Goal: Task Accomplishment & Management: Manage account settings

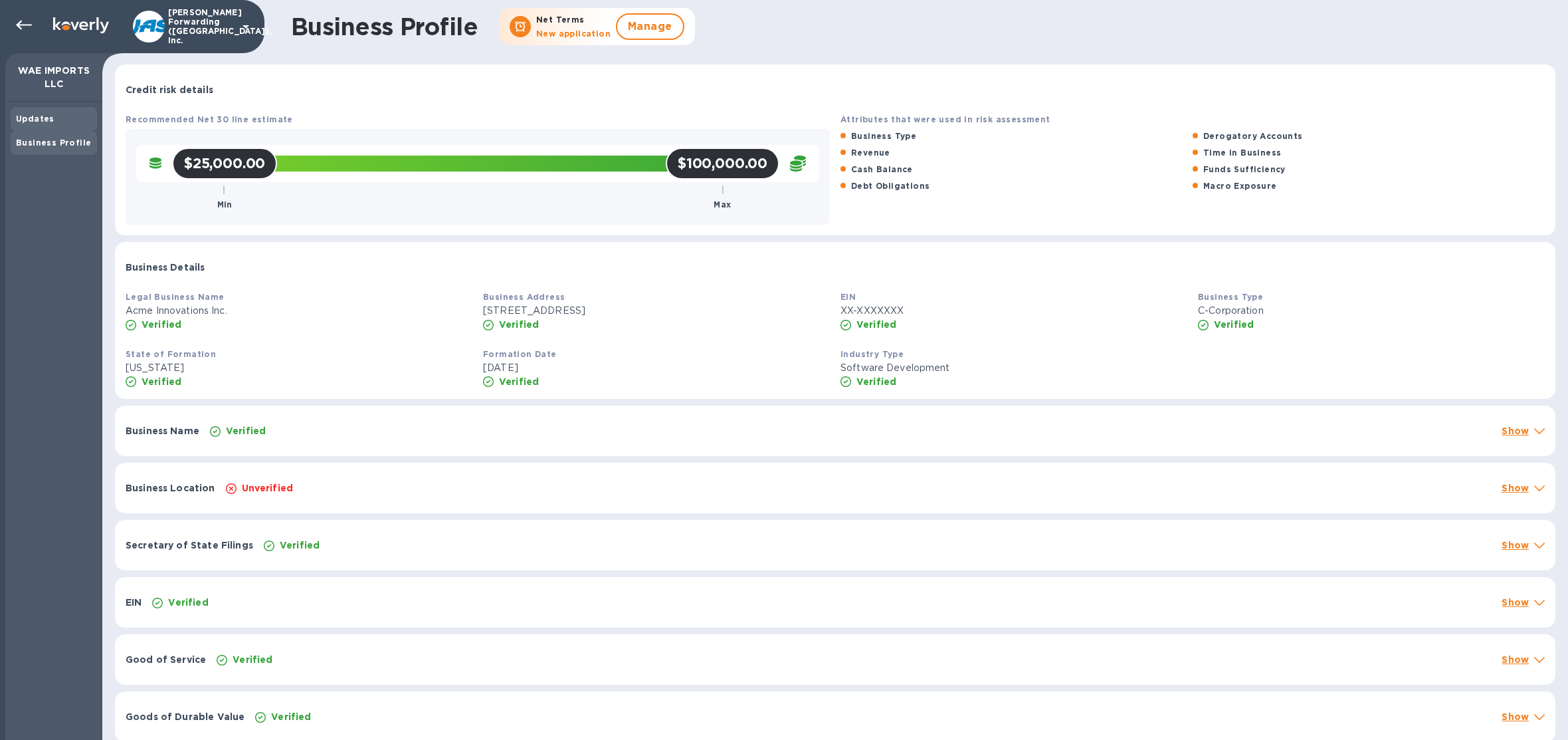
click at [49, 121] on b "Updates" at bounding box center [35, 118] width 38 height 10
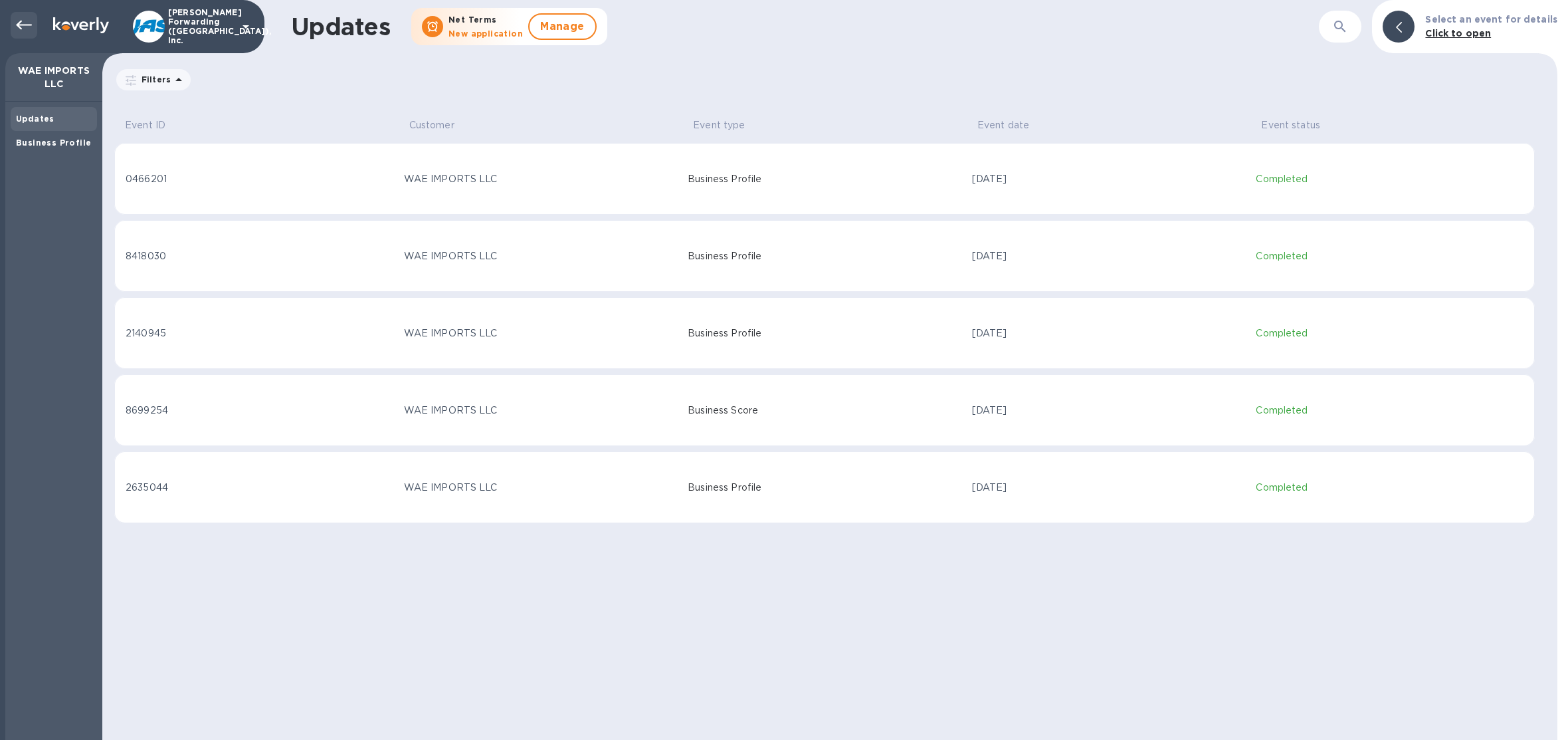
click at [24, 38] on div at bounding box center [24, 25] width 26 height 26
click at [26, 26] on icon at bounding box center [24, 25] width 16 height 16
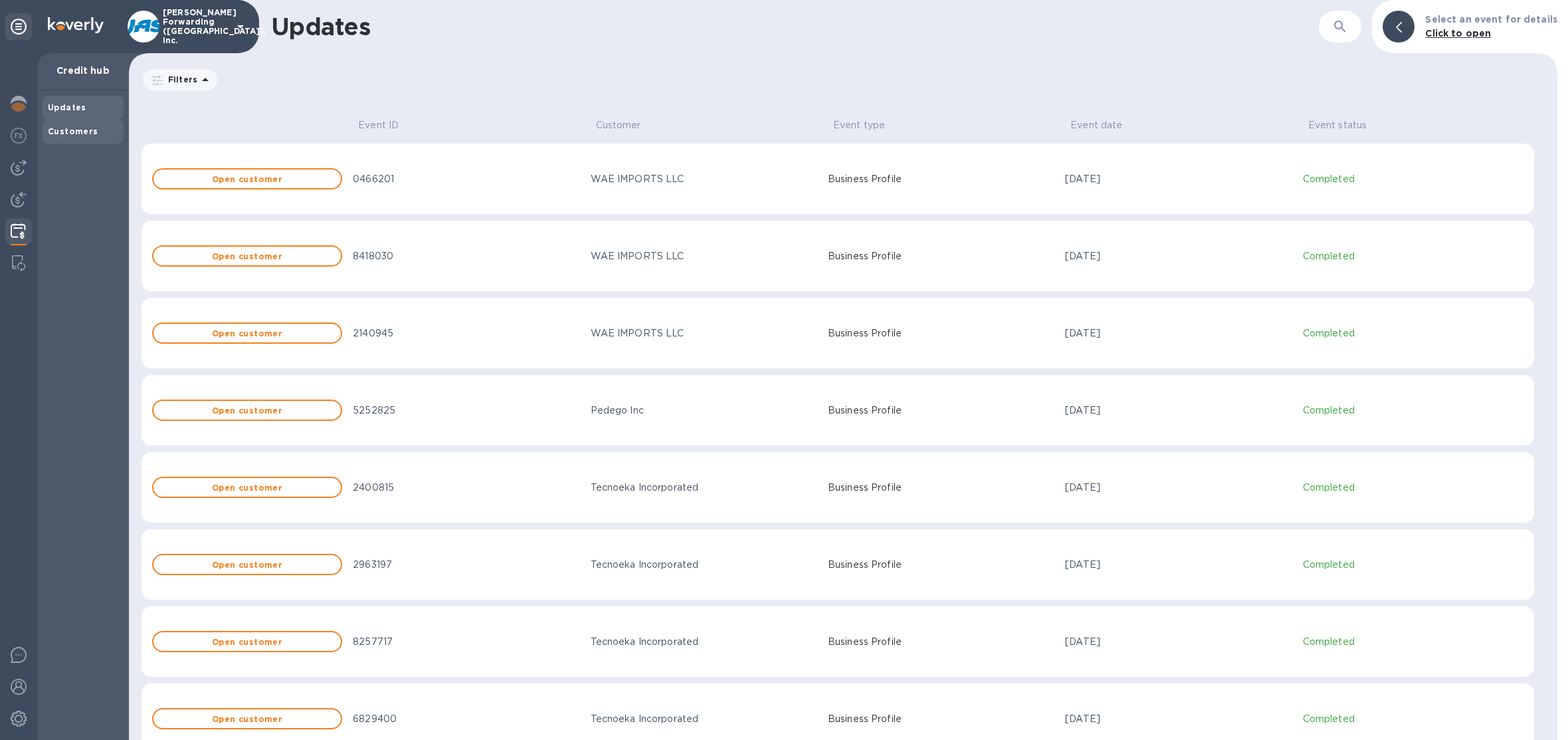
click at [80, 129] on b "Customers" at bounding box center [73, 131] width 51 height 10
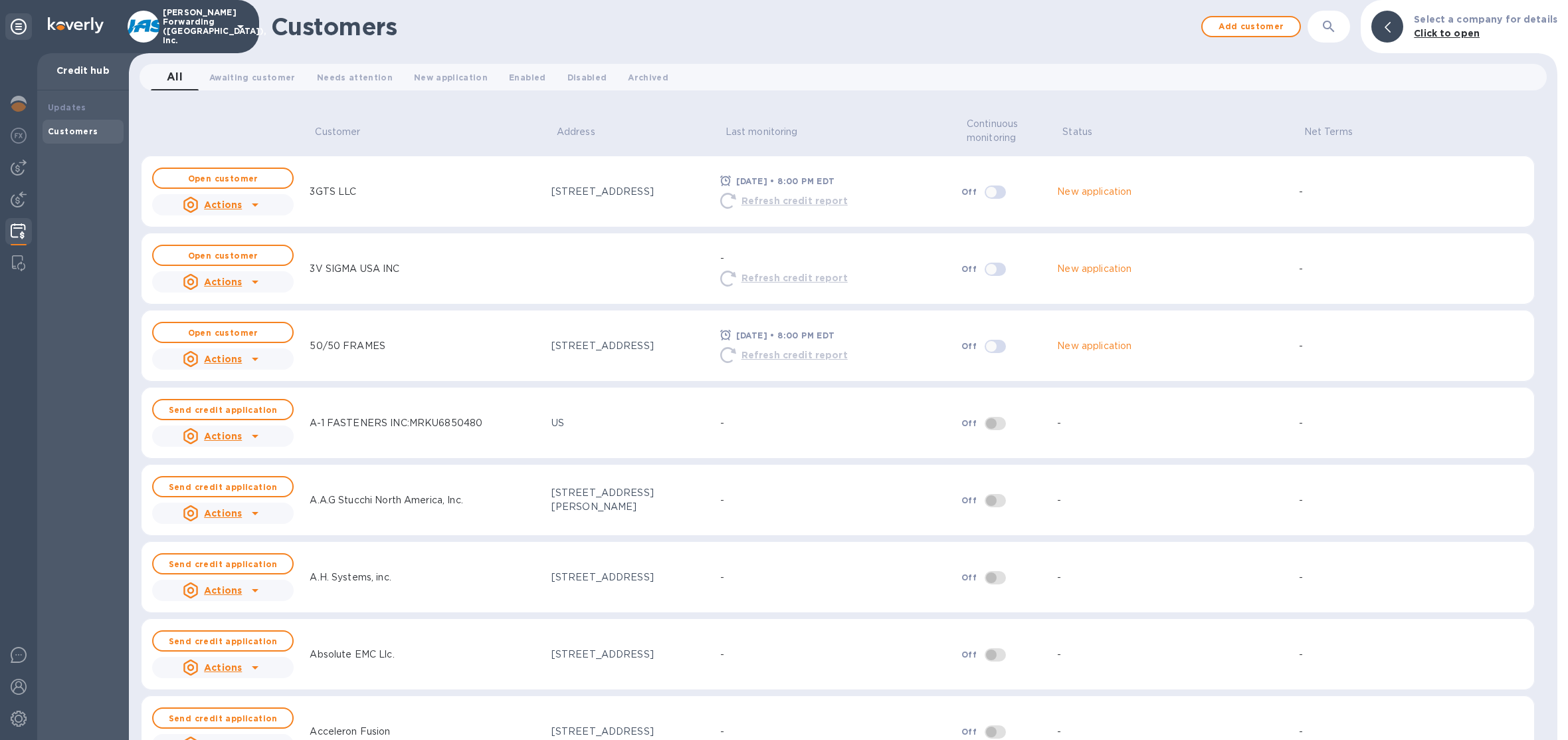
click at [247, 203] on icon at bounding box center [255, 204] width 16 height 16
click at [1126, 531] on div at bounding box center [784, 370] width 1568 height 740
drag, startPoint x: 453, startPoint y: 81, endPoint x: 457, endPoint y: 91, distance: 10.8
click at [457, 91] on div "All 0 Awaiting customer 0 Needs attention 0 New application 0 Enabled 0 Disable…" at bounding box center [843, 77] width 1418 height 38
click at [264, 175] on span "Open customer" at bounding box center [223, 179] width 118 height 9
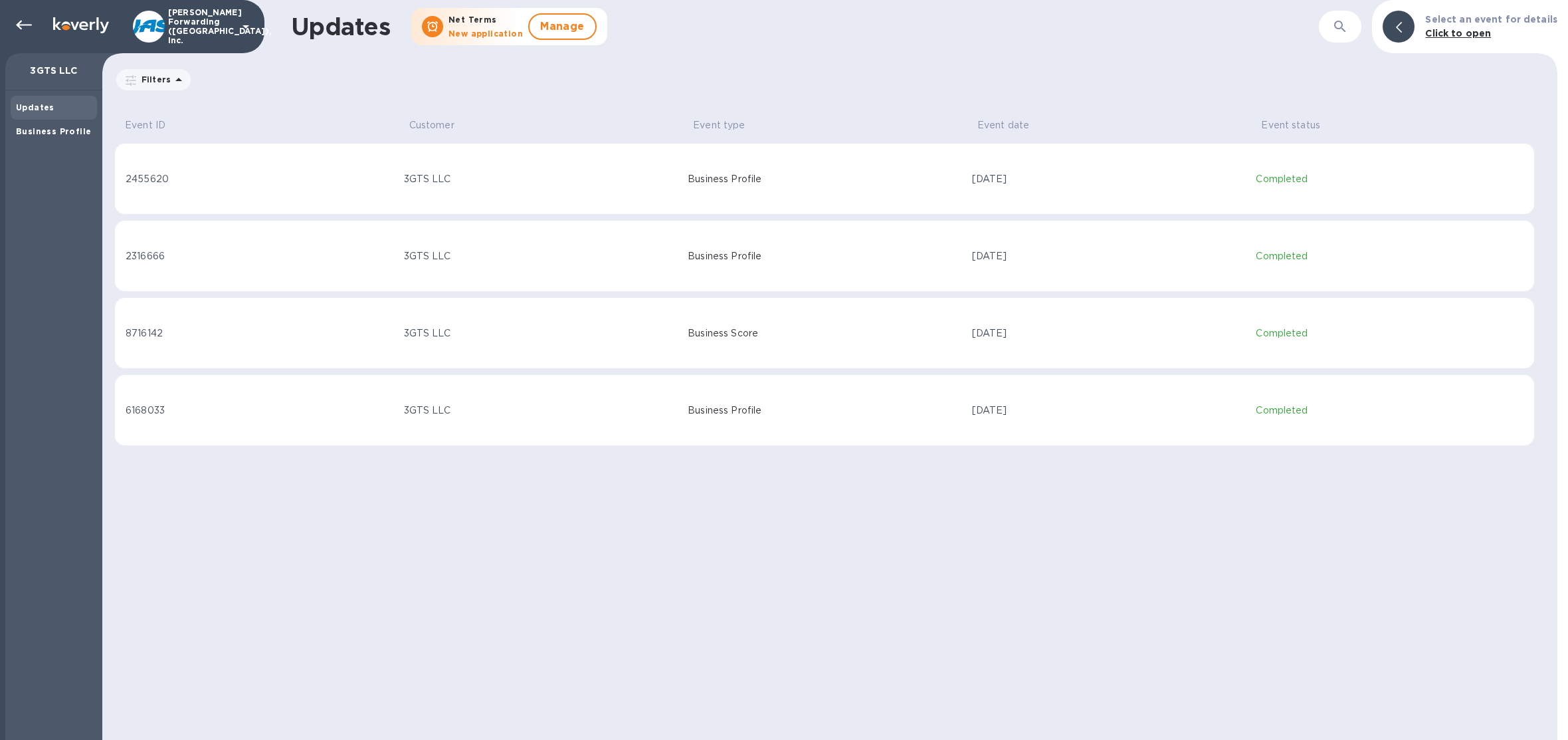
click at [463, 185] on div "3GTS LLC" at bounding box center [541, 179] width 274 height 14
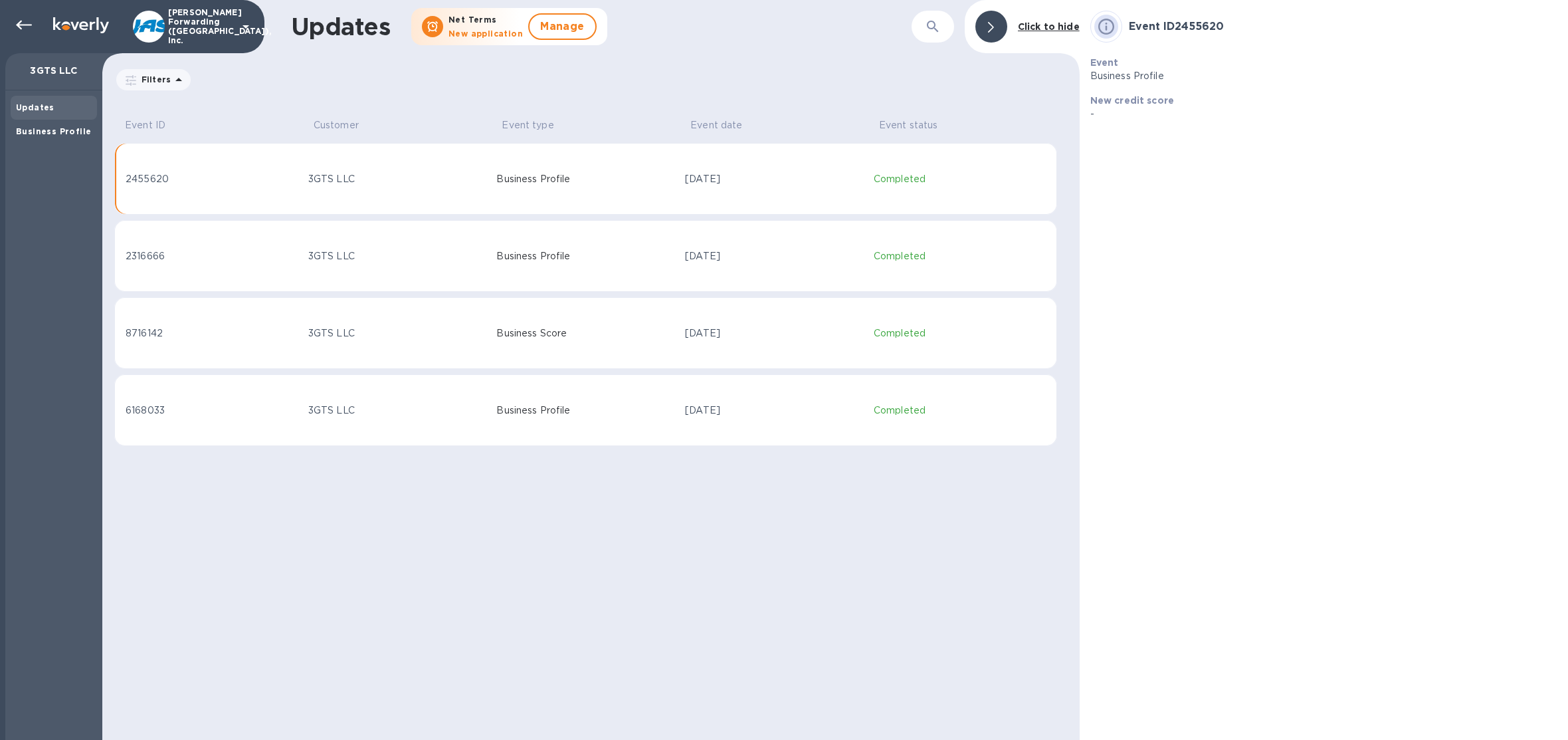
click at [567, 188] on td "Business Profile" at bounding box center [585, 179] width 188 height 72
click at [79, 140] on div "Business Profile" at bounding box center [53, 131] width 86 height 24
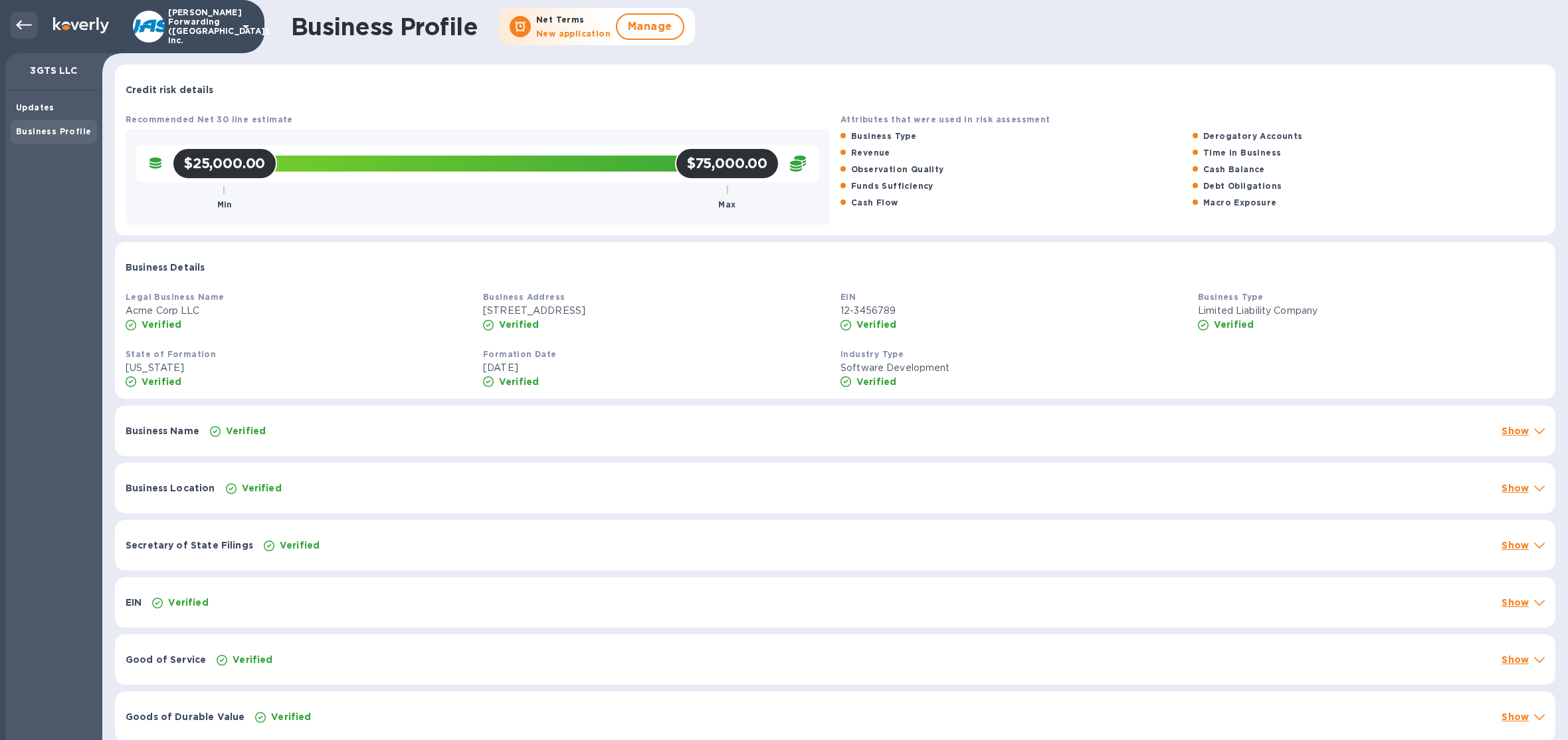
click at [19, 26] on icon at bounding box center [24, 25] width 16 height 16
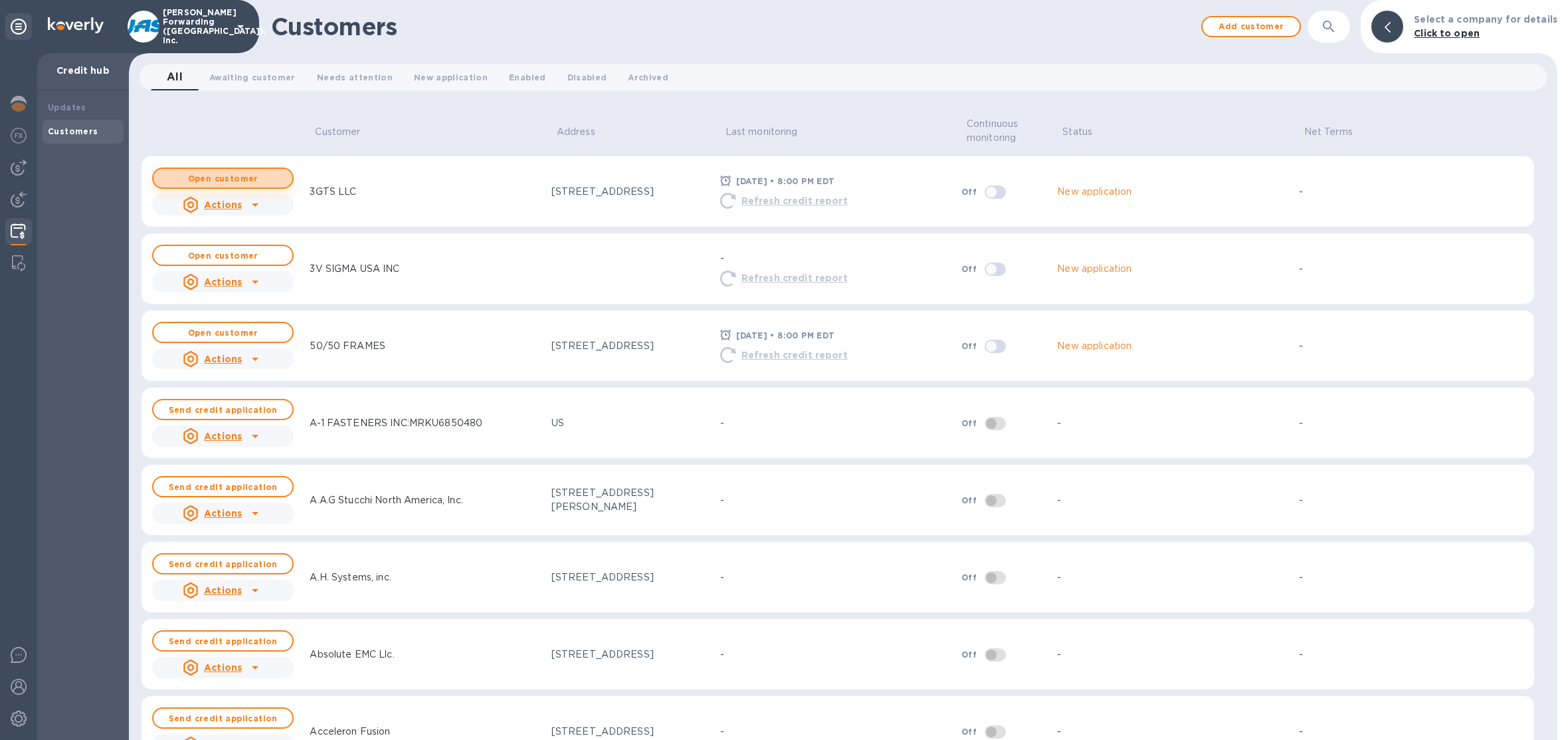
click at [268, 180] on span "Open customer" at bounding box center [223, 179] width 118 height 9
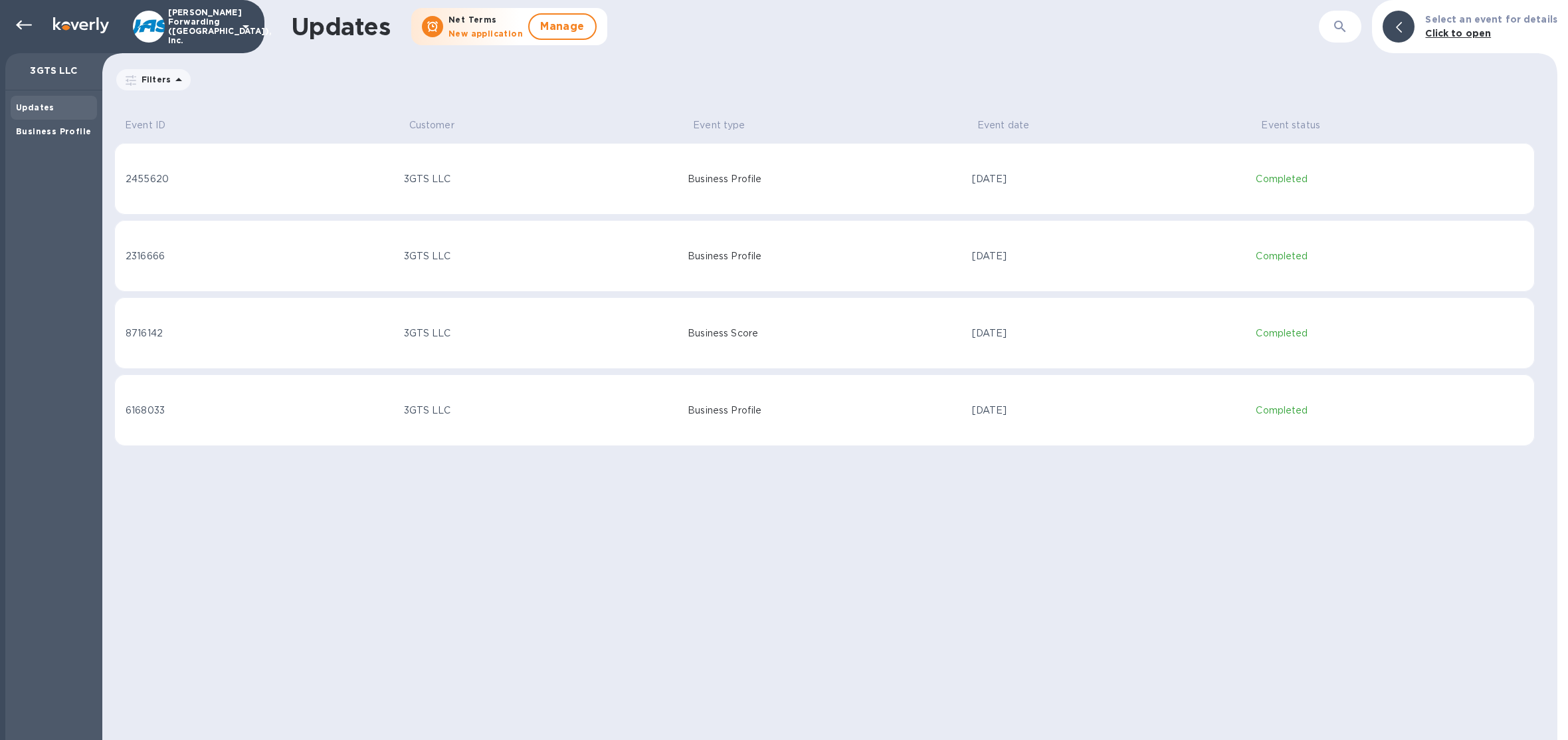
click at [574, 172] on div "3GTS LLC" at bounding box center [541, 179] width 274 height 14
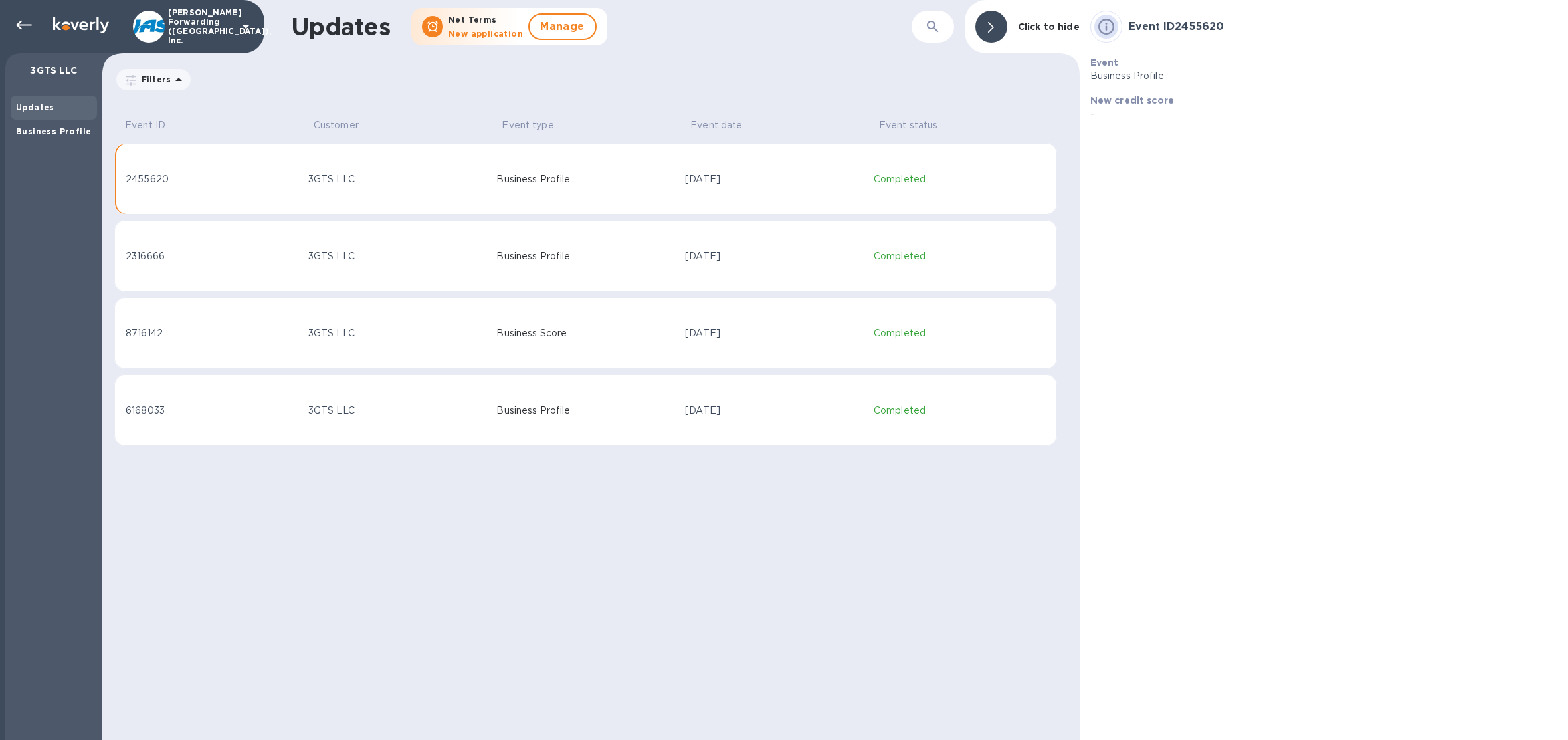
click at [285, 172] on div "2455620" at bounding box center [211, 179] width 172 height 14
click at [294, 179] on div "2455620" at bounding box center [211, 179] width 172 height 14
click at [88, 135] on div "Business Profile" at bounding box center [53, 131] width 76 height 13
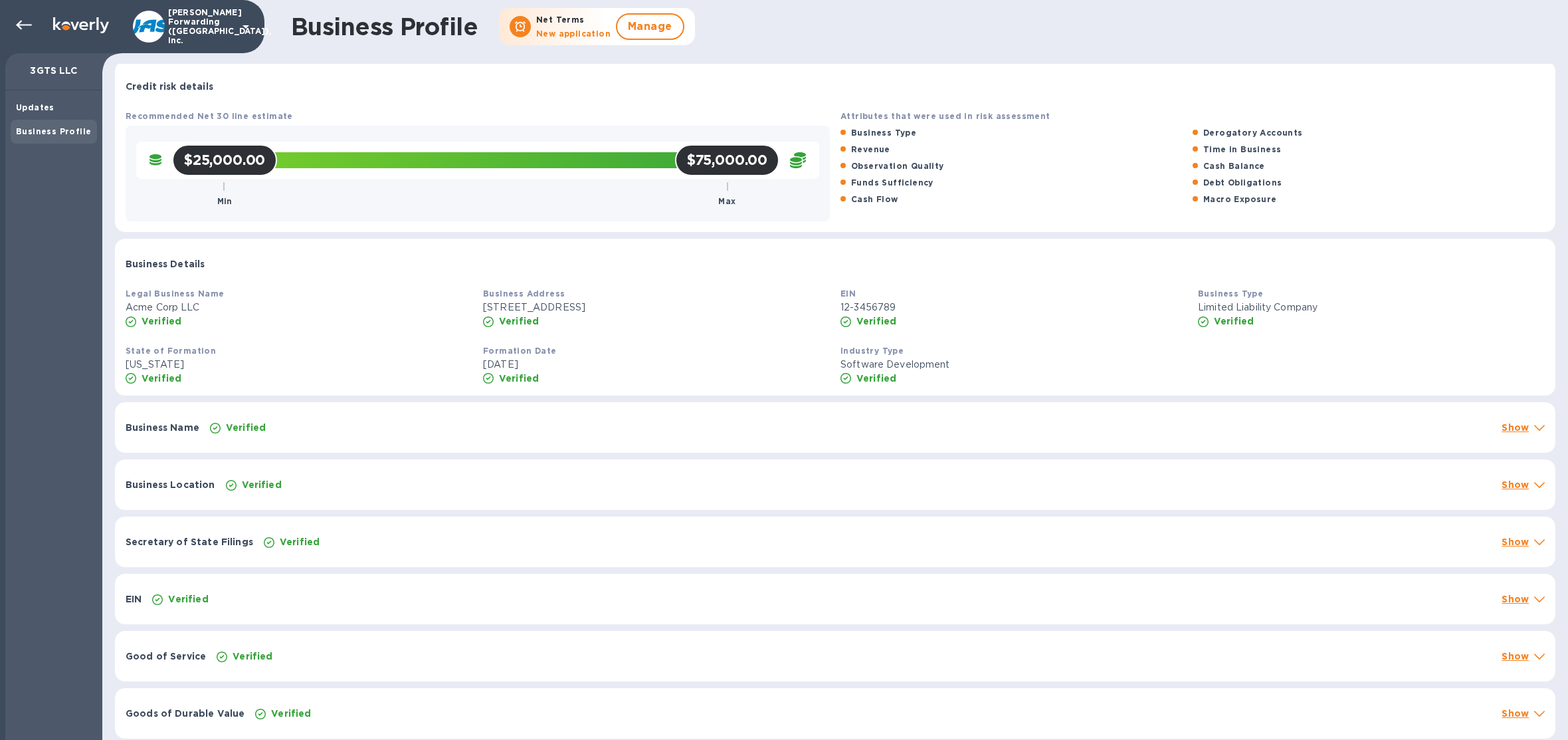
scroll to position [7, 0]
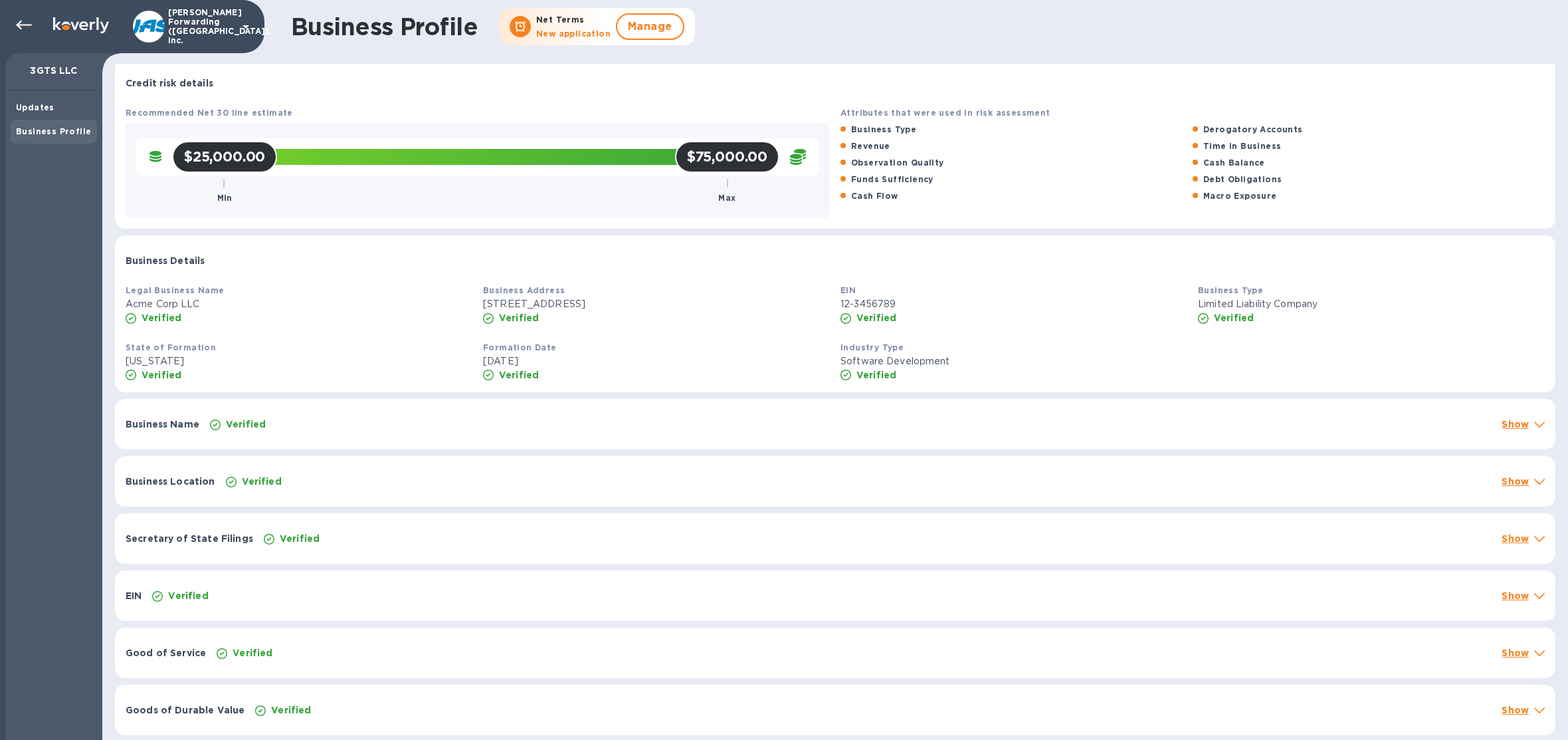
click at [1490, 422] on div "Verified" at bounding box center [851, 423] width 1291 height 24
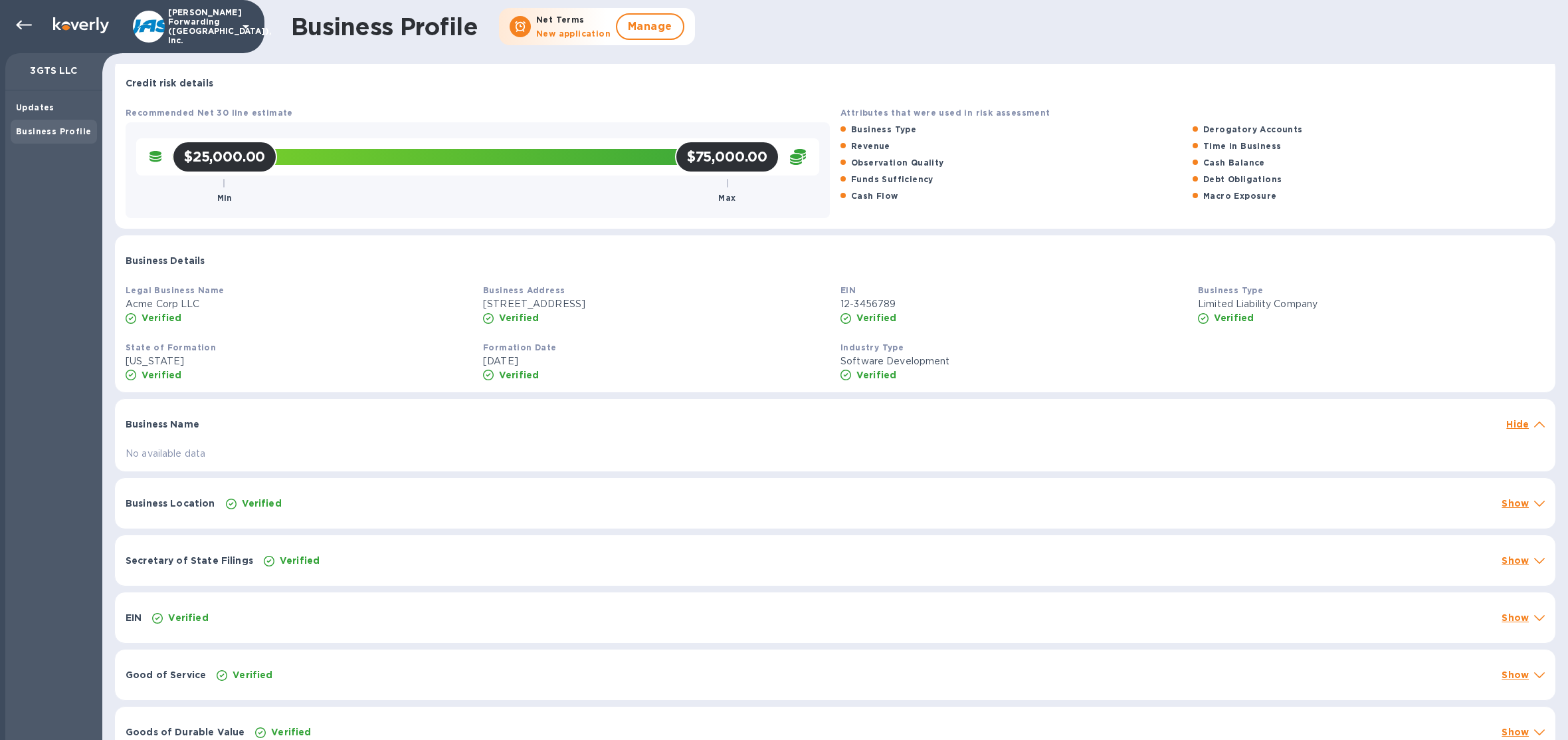
drag, startPoint x: 231, startPoint y: 315, endPoint x: 213, endPoint y: 311, distance: 18.4
click at [230, 315] on div "Verified" at bounding box center [299, 317] width 353 height 18
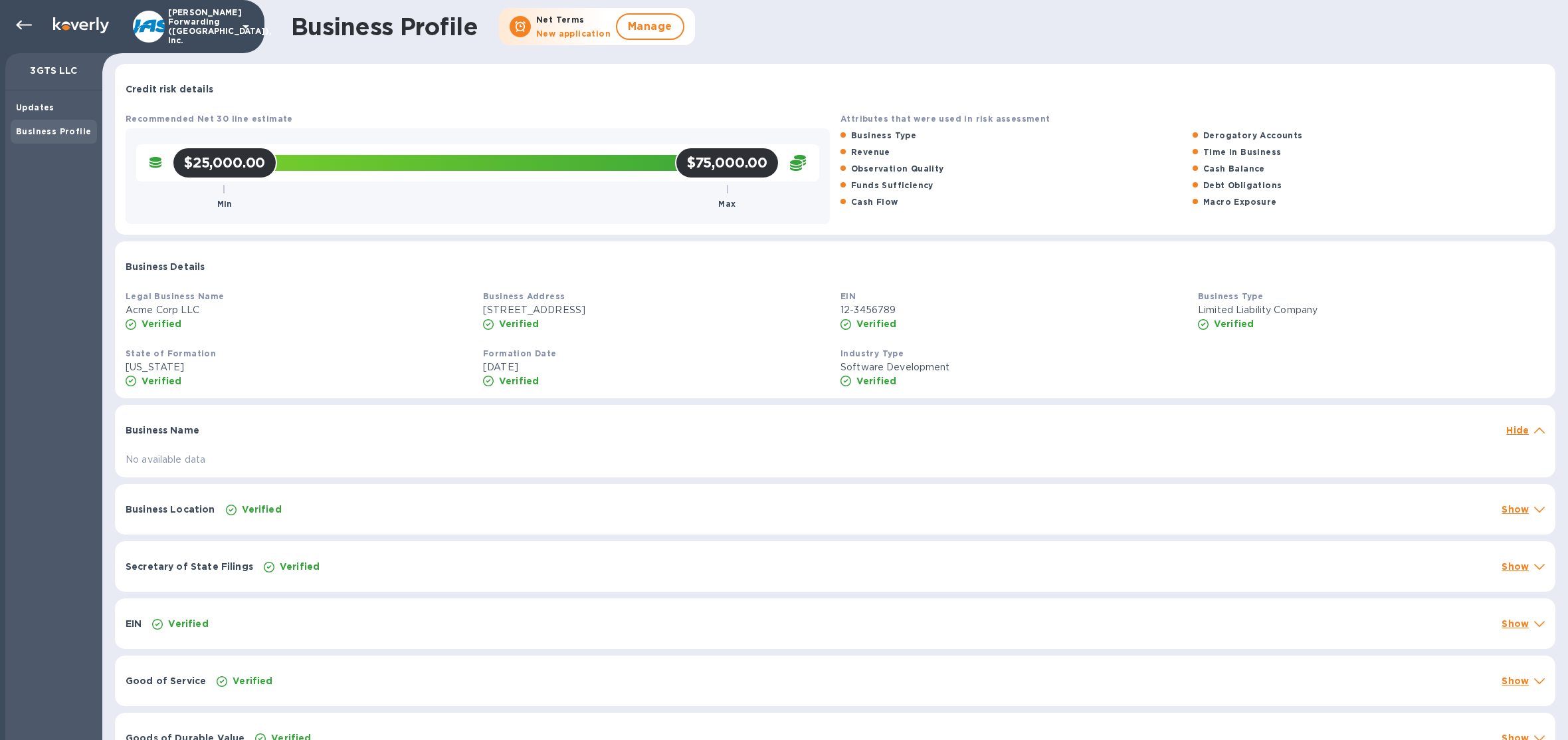
scroll to position [0, 0]
click at [17, 23] on icon at bounding box center [24, 25] width 16 height 16
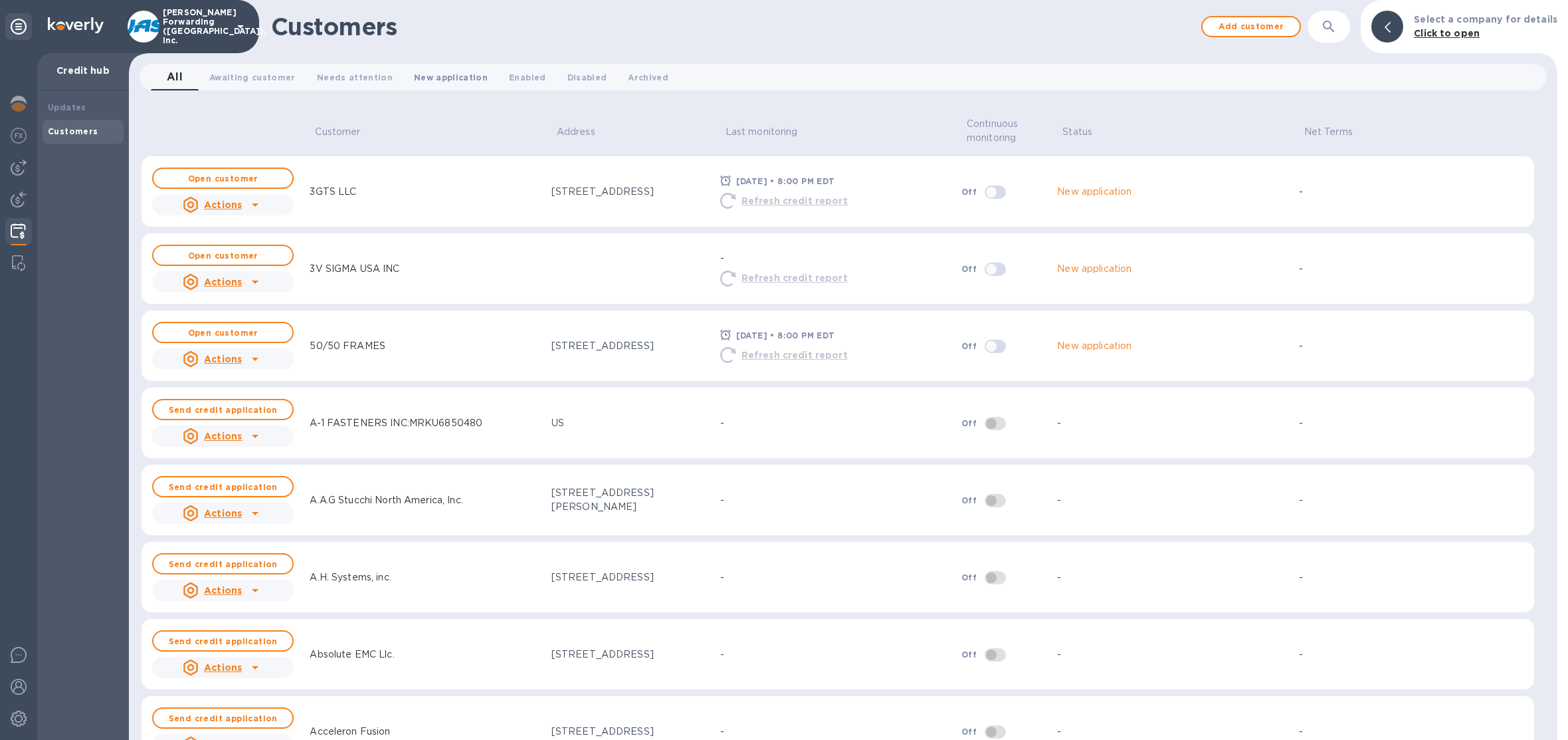
click at [431, 76] on span "New application 0" at bounding box center [450, 78] width 74 height 14
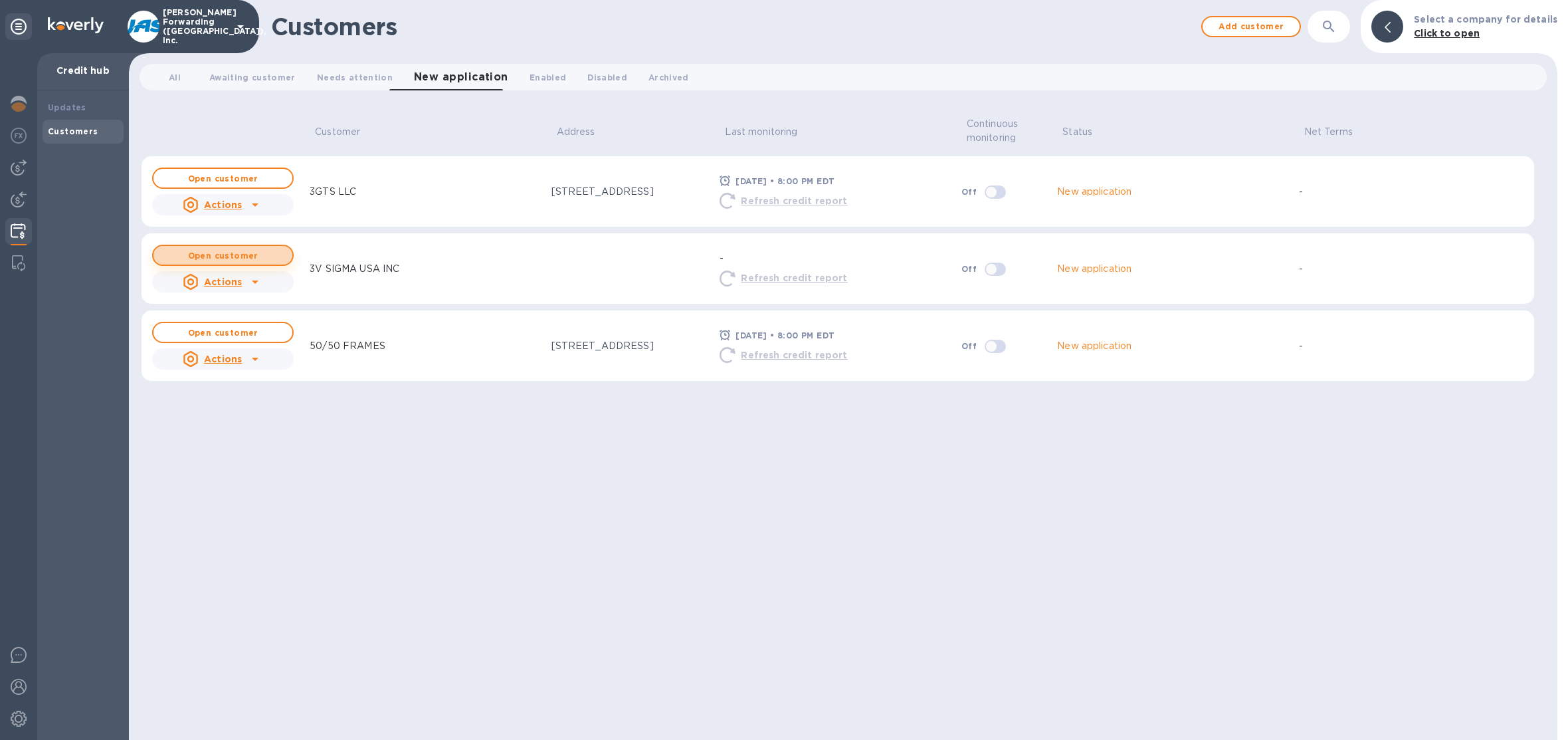
click at [253, 252] on b "Open customer" at bounding box center [223, 255] width 71 height 10
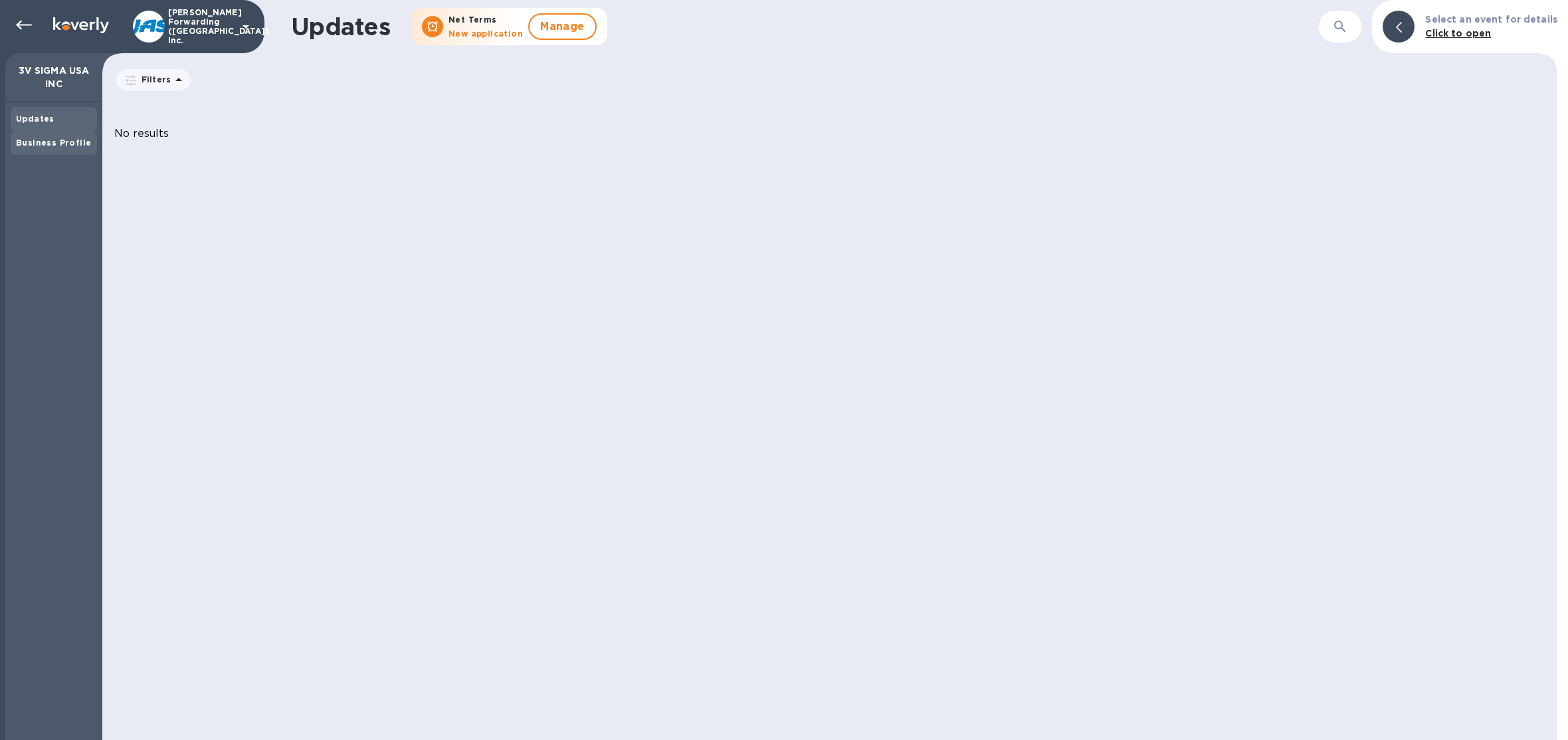
click at [54, 133] on div "Business Profile" at bounding box center [53, 142] width 86 height 24
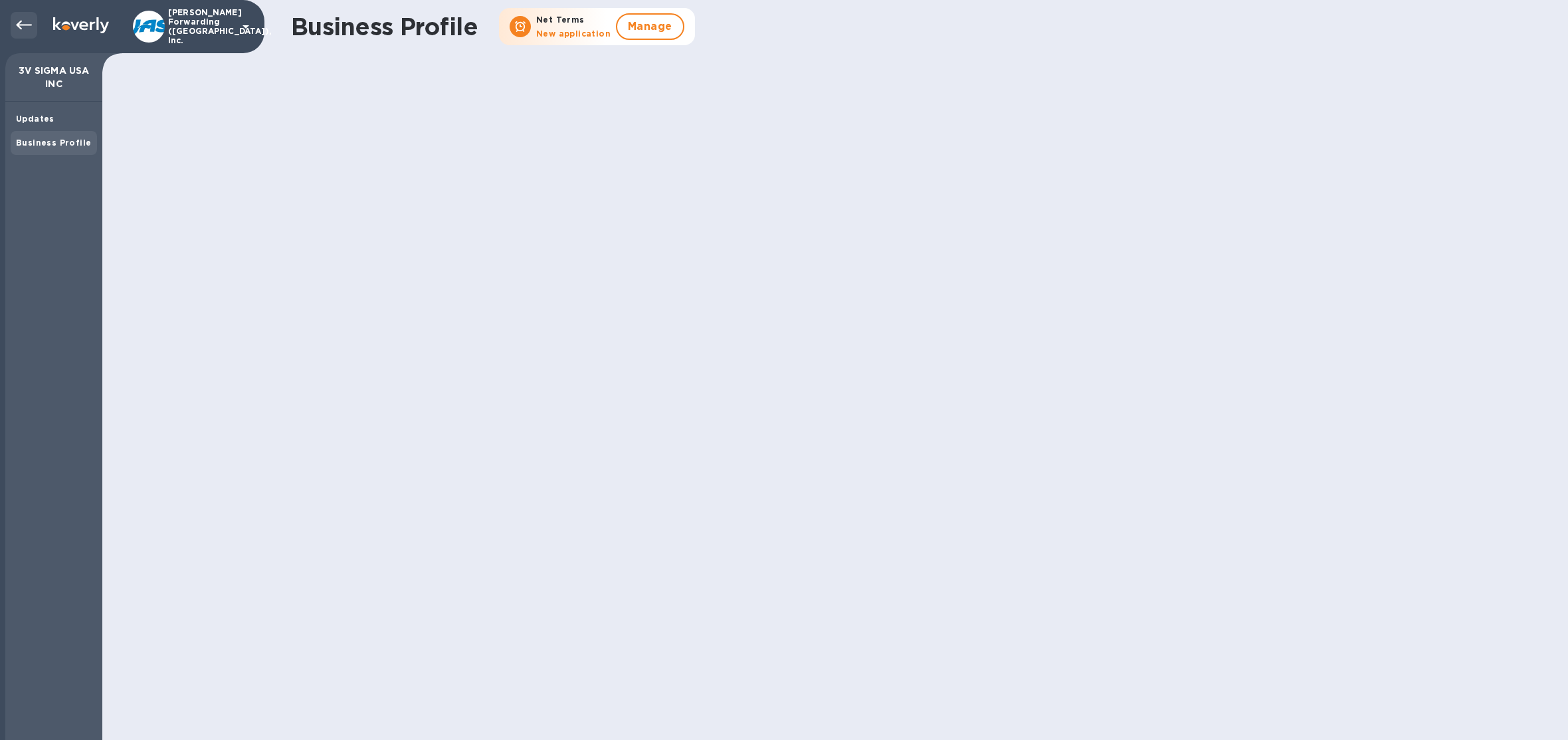
click at [27, 27] on icon at bounding box center [24, 25] width 16 height 16
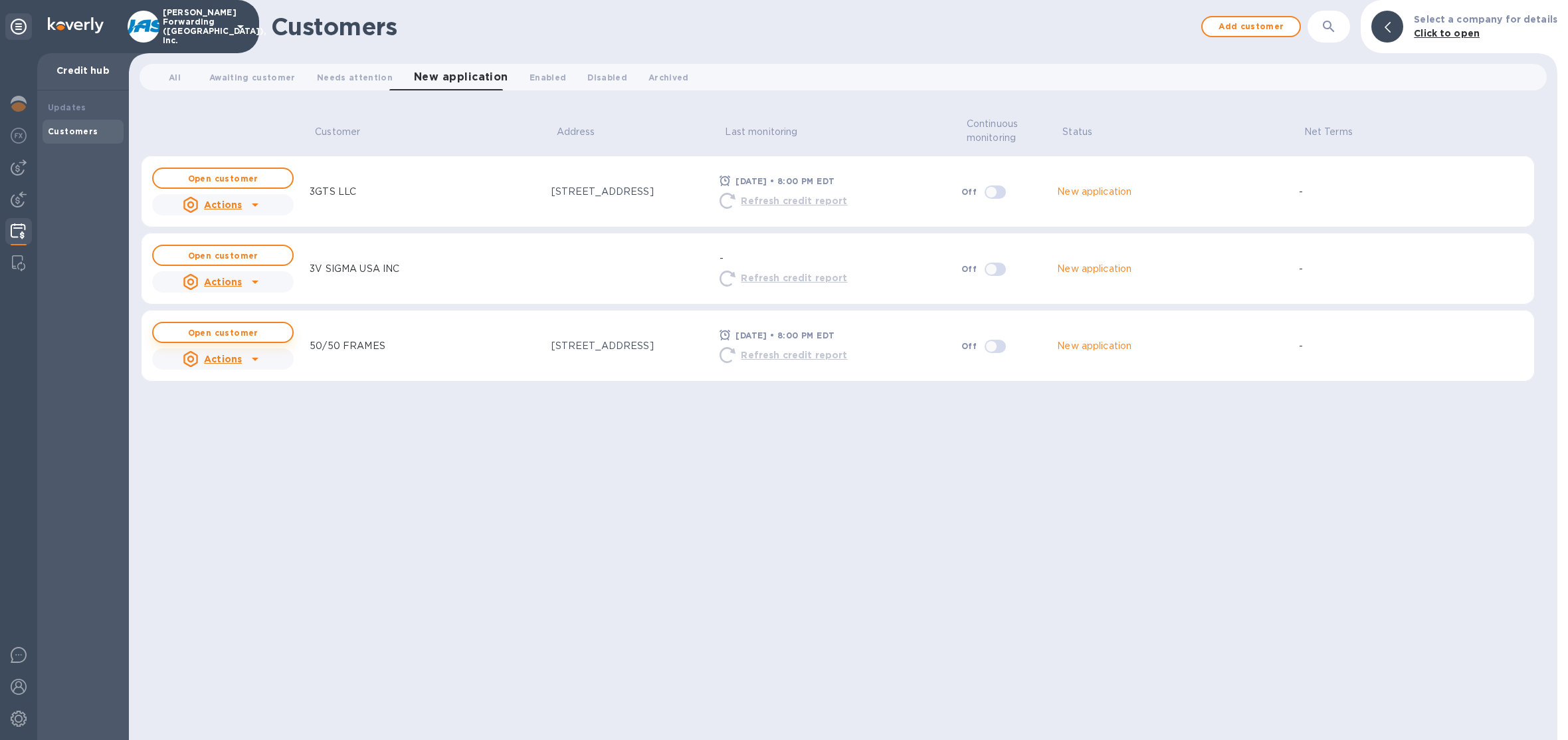
click at [216, 330] on b "Open customer" at bounding box center [223, 332] width 71 height 10
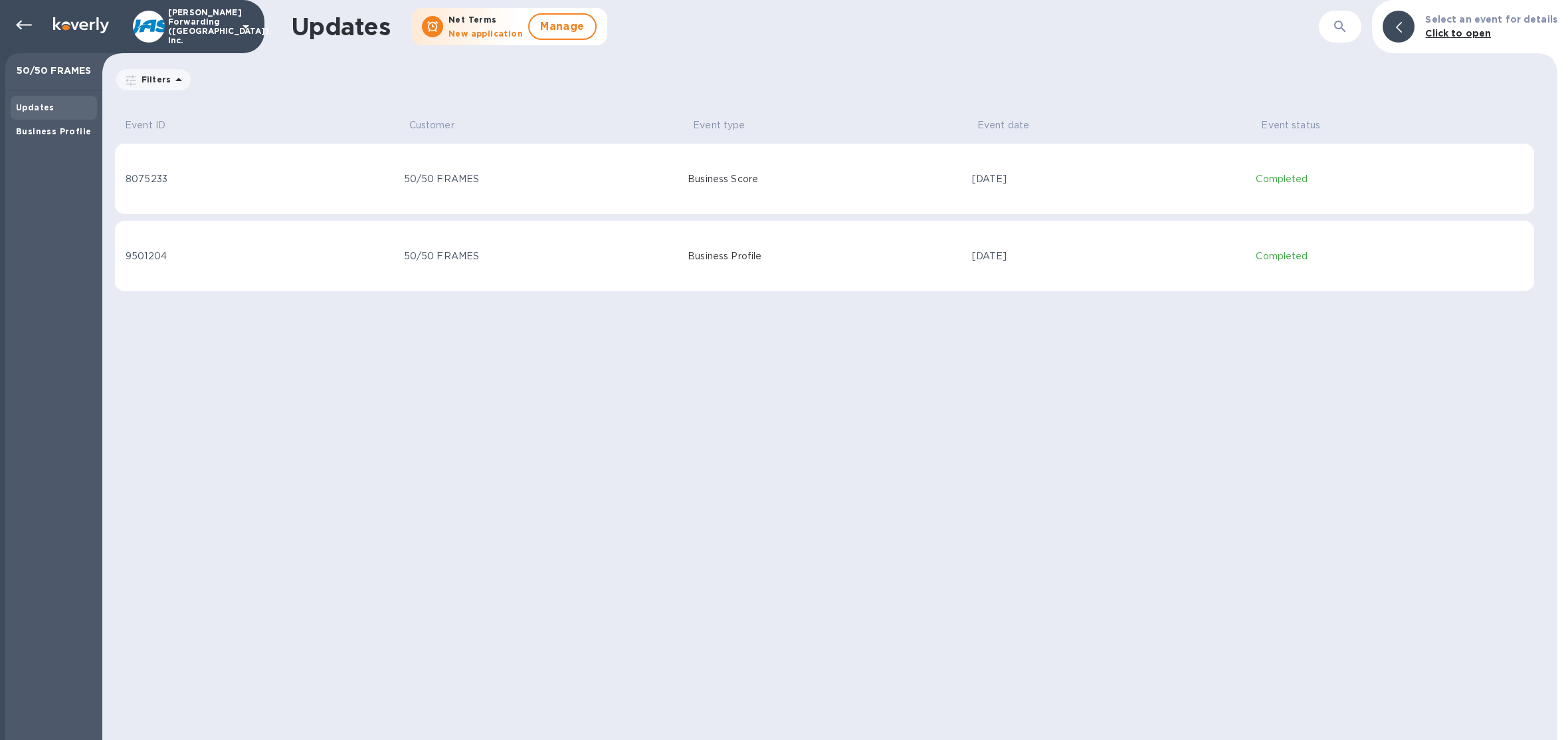
click at [266, 188] on td "8075233" at bounding box center [257, 179] width 284 height 72
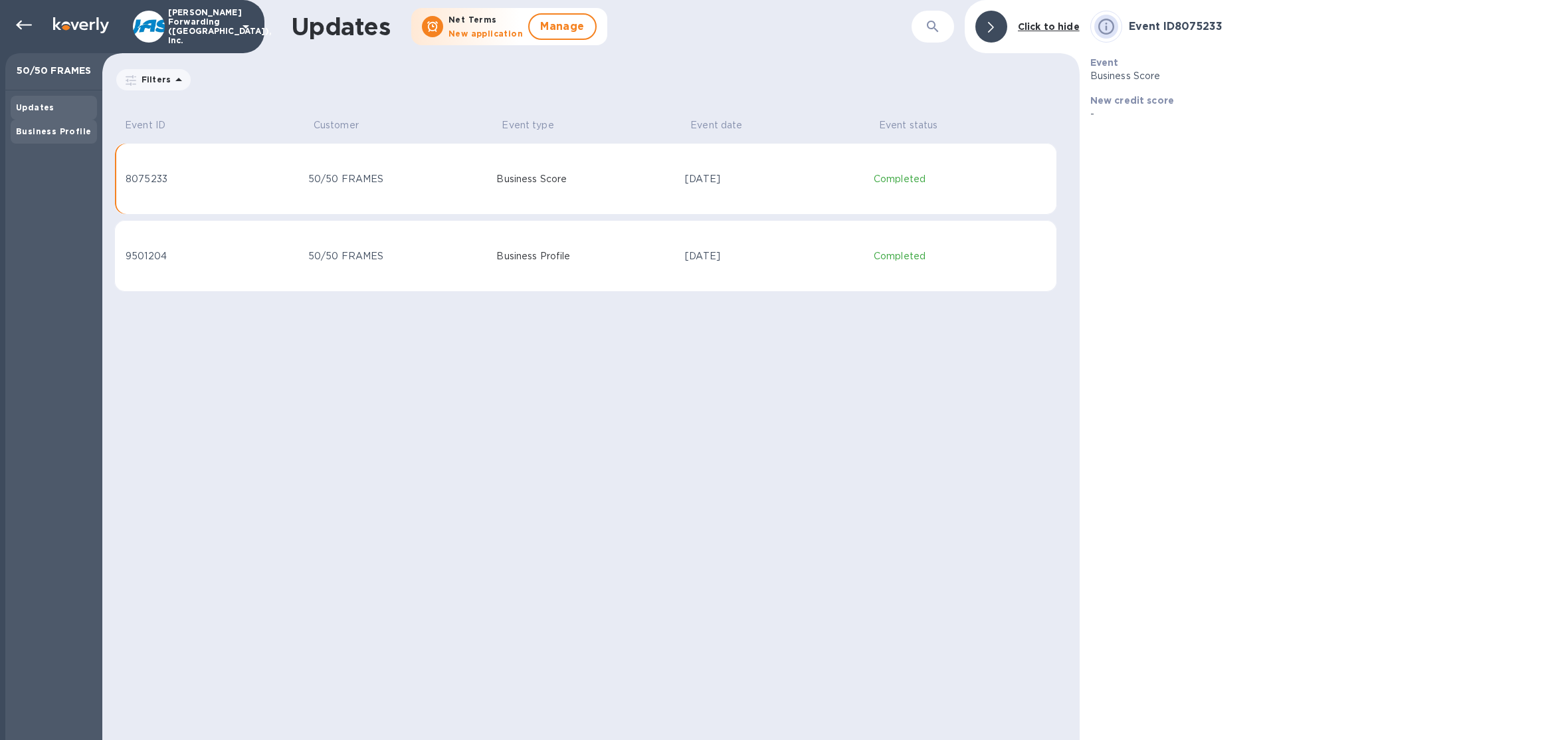
click at [46, 134] on b "Business Profile" at bounding box center [53, 131] width 75 height 10
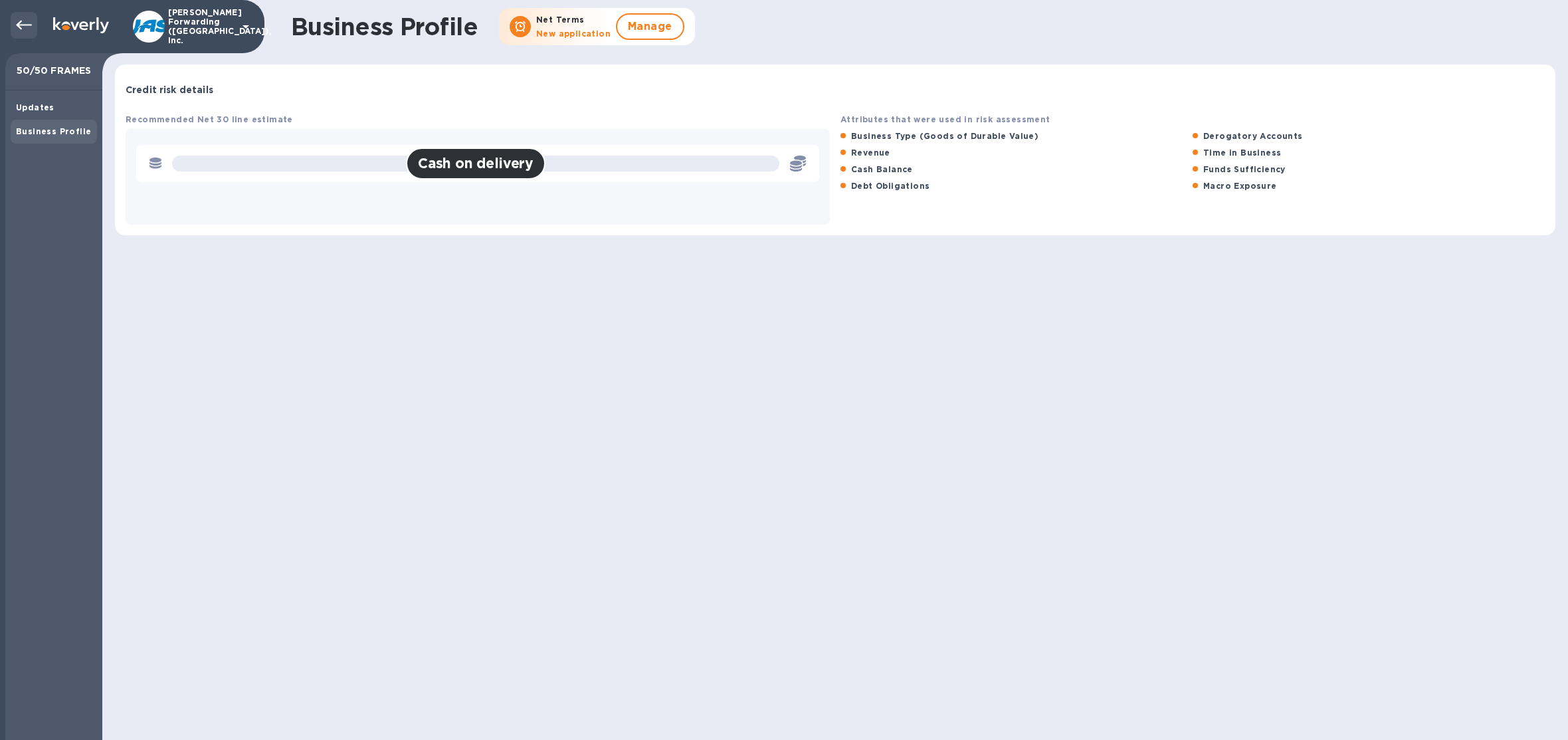
click at [29, 30] on icon at bounding box center [24, 25] width 16 height 16
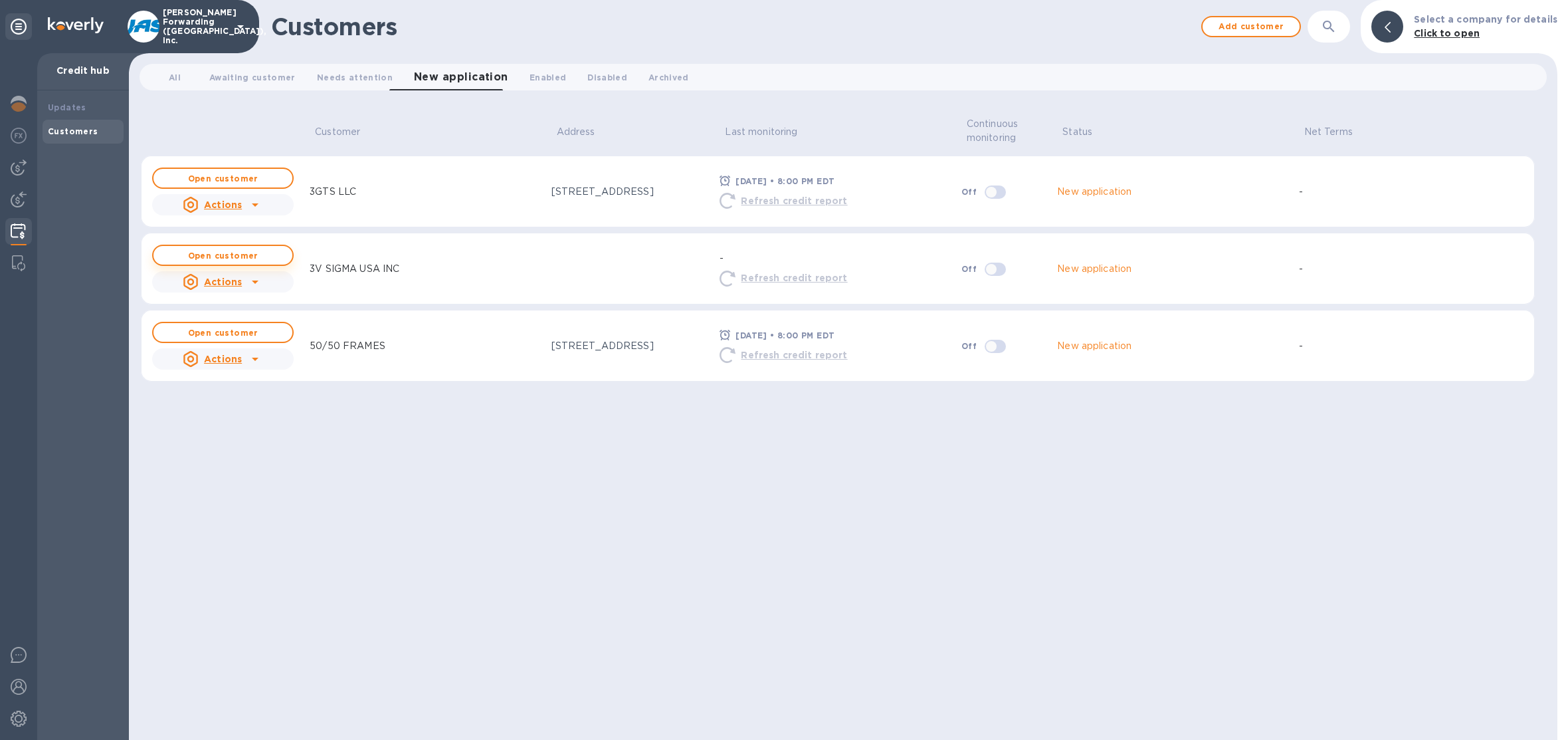
click at [229, 256] on b "Open customer" at bounding box center [223, 255] width 71 height 10
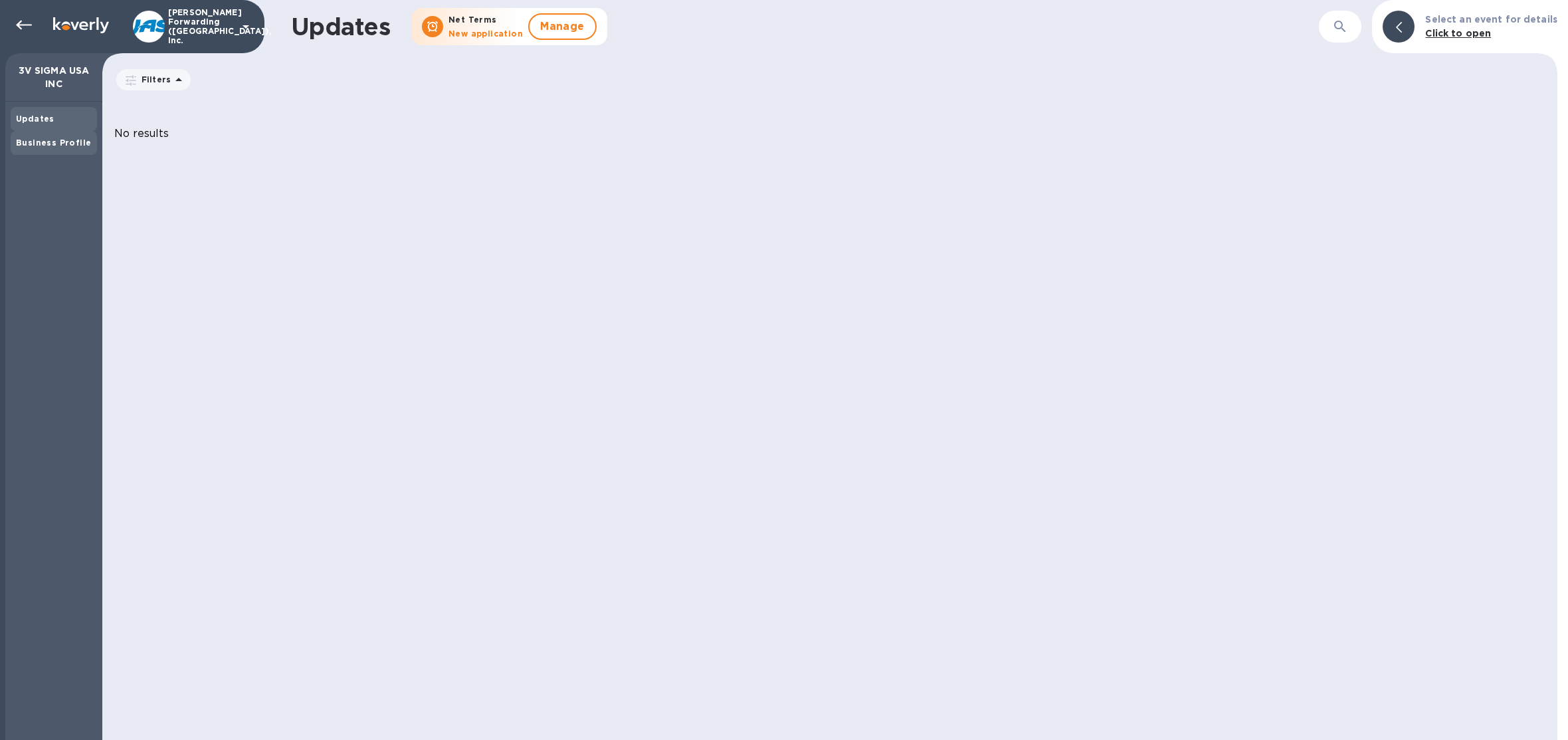
click at [36, 147] on div "Business Profile" at bounding box center [53, 142] width 76 height 13
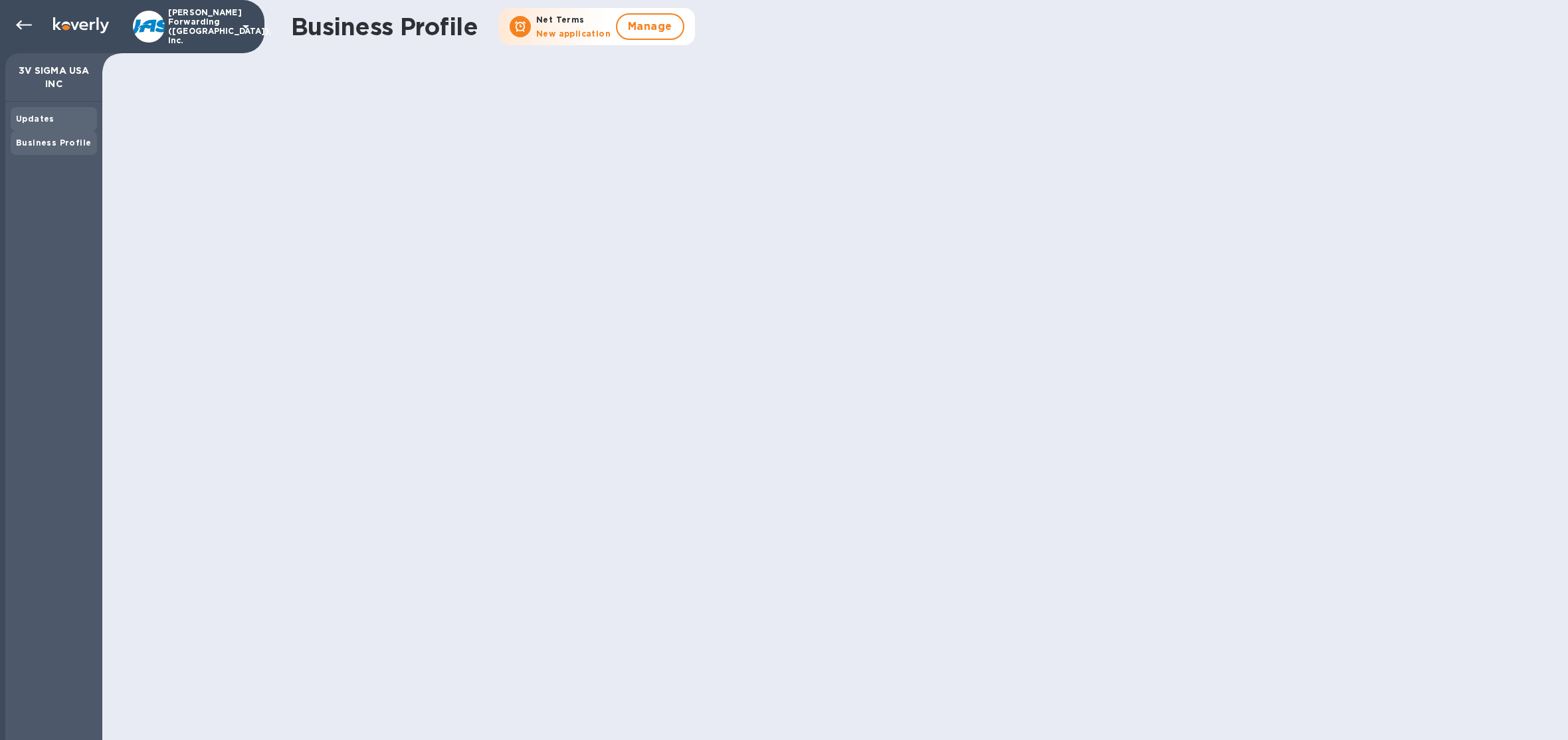
click at [35, 125] on div "Updates" at bounding box center [53, 119] width 76 height 13
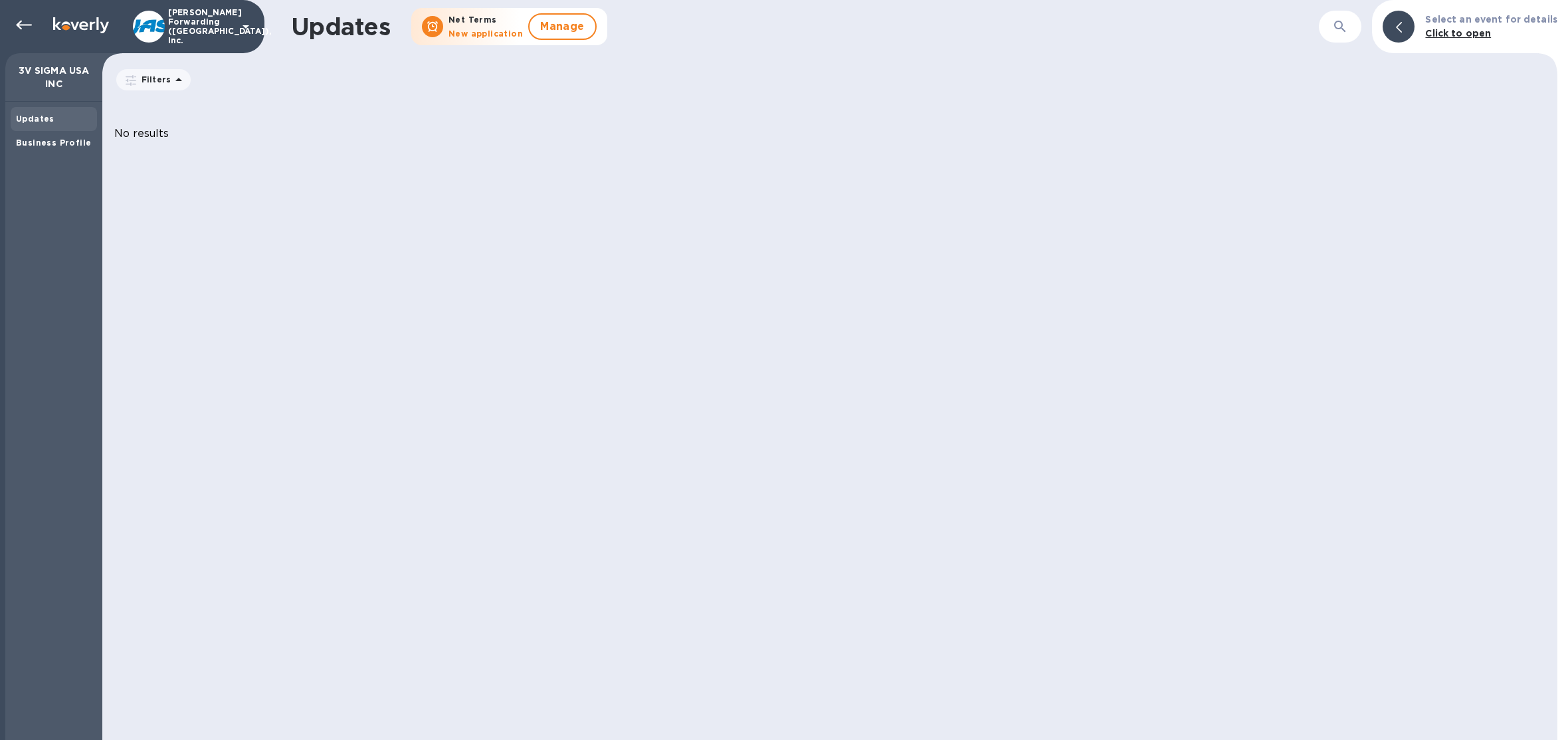
click at [1330, 24] on div "​" at bounding box center [1339, 26] width 43 height 32
click at [24, 31] on icon at bounding box center [24, 25] width 16 height 16
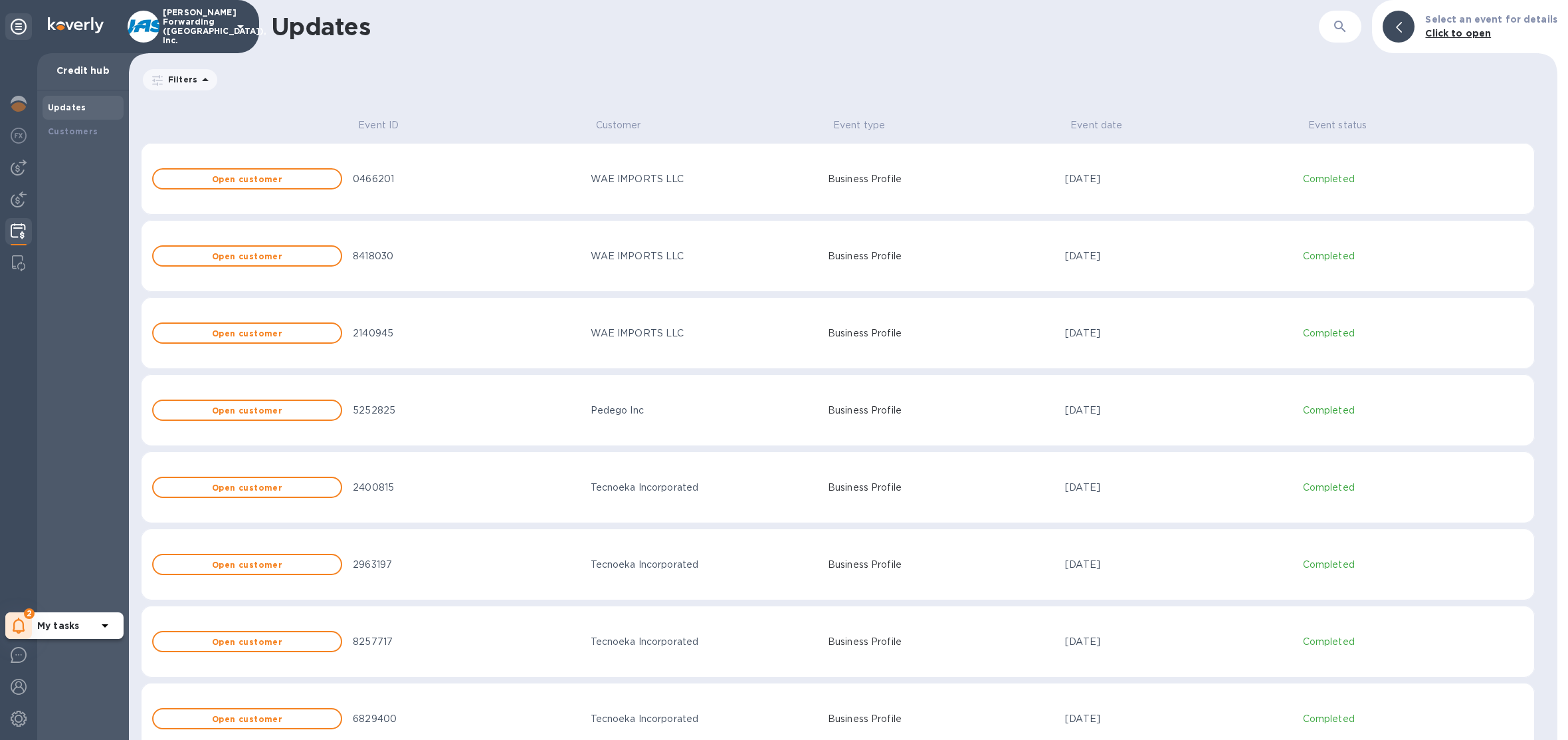
click at [29, 622] on div "2" at bounding box center [18, 625] width 26 height 26
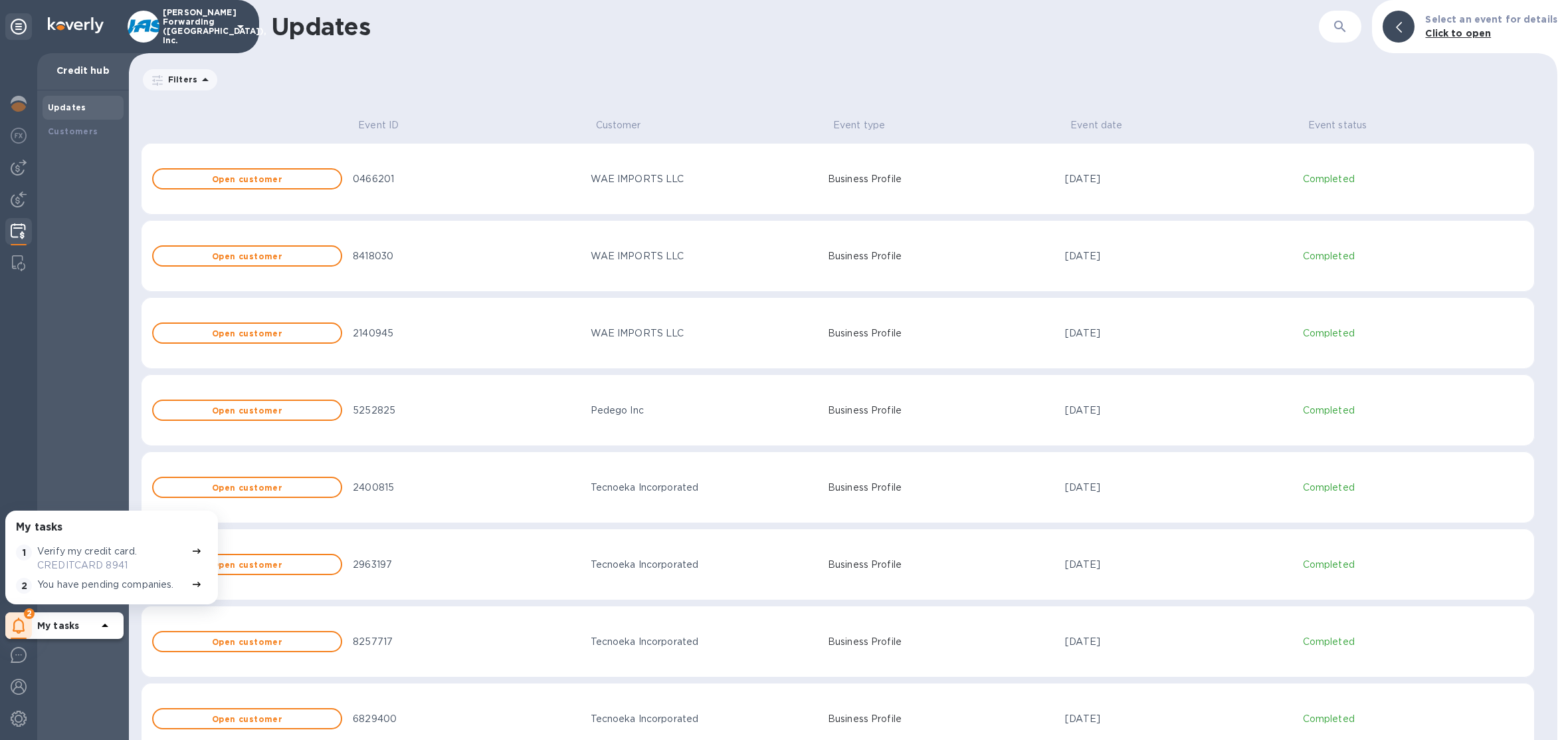
click at [81, 589] on p "You have pending companies." at bounding box center [106, 585] width 137 height 14
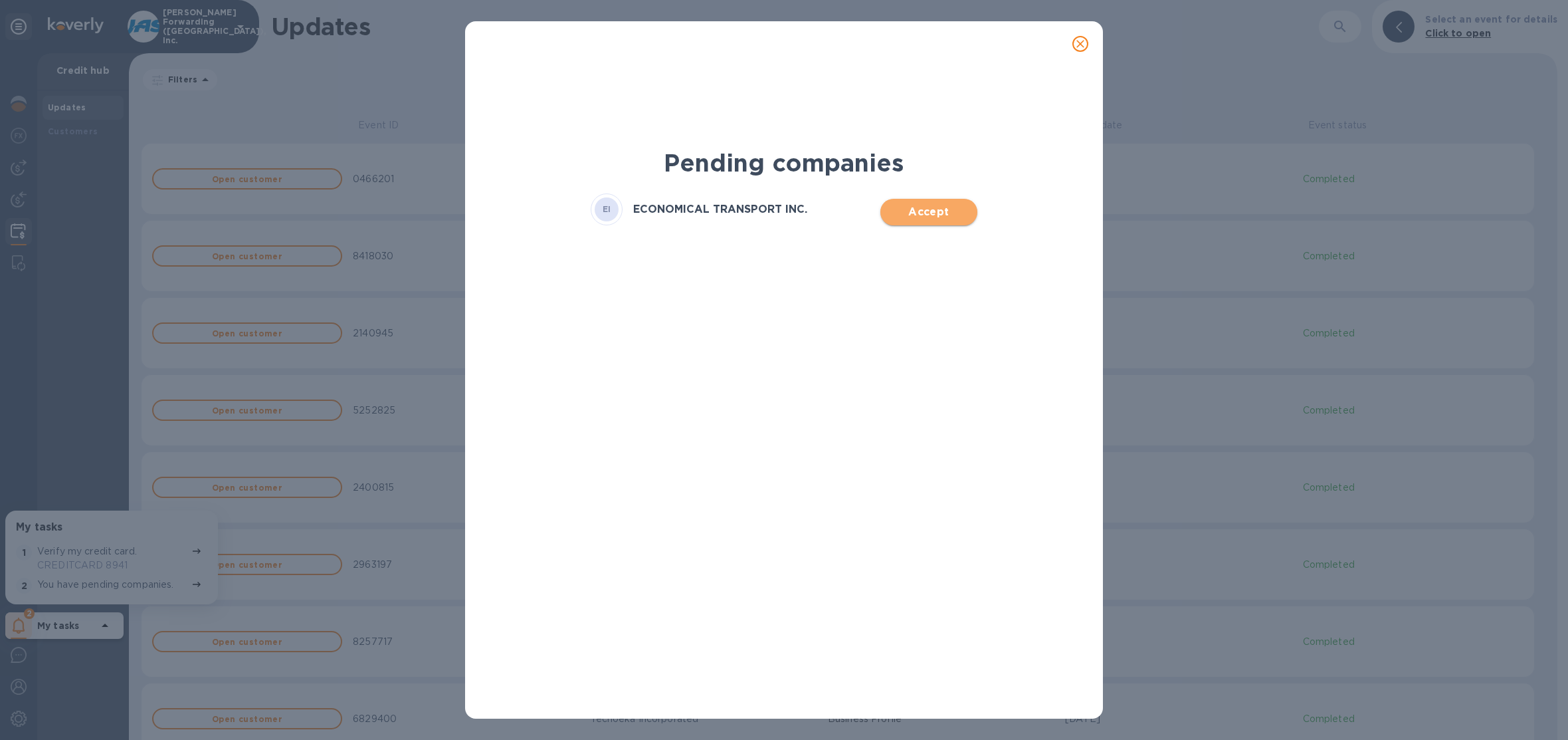
click at [937, 210] on span "Accept" at bounding box center [928, 212] width 75 height 16
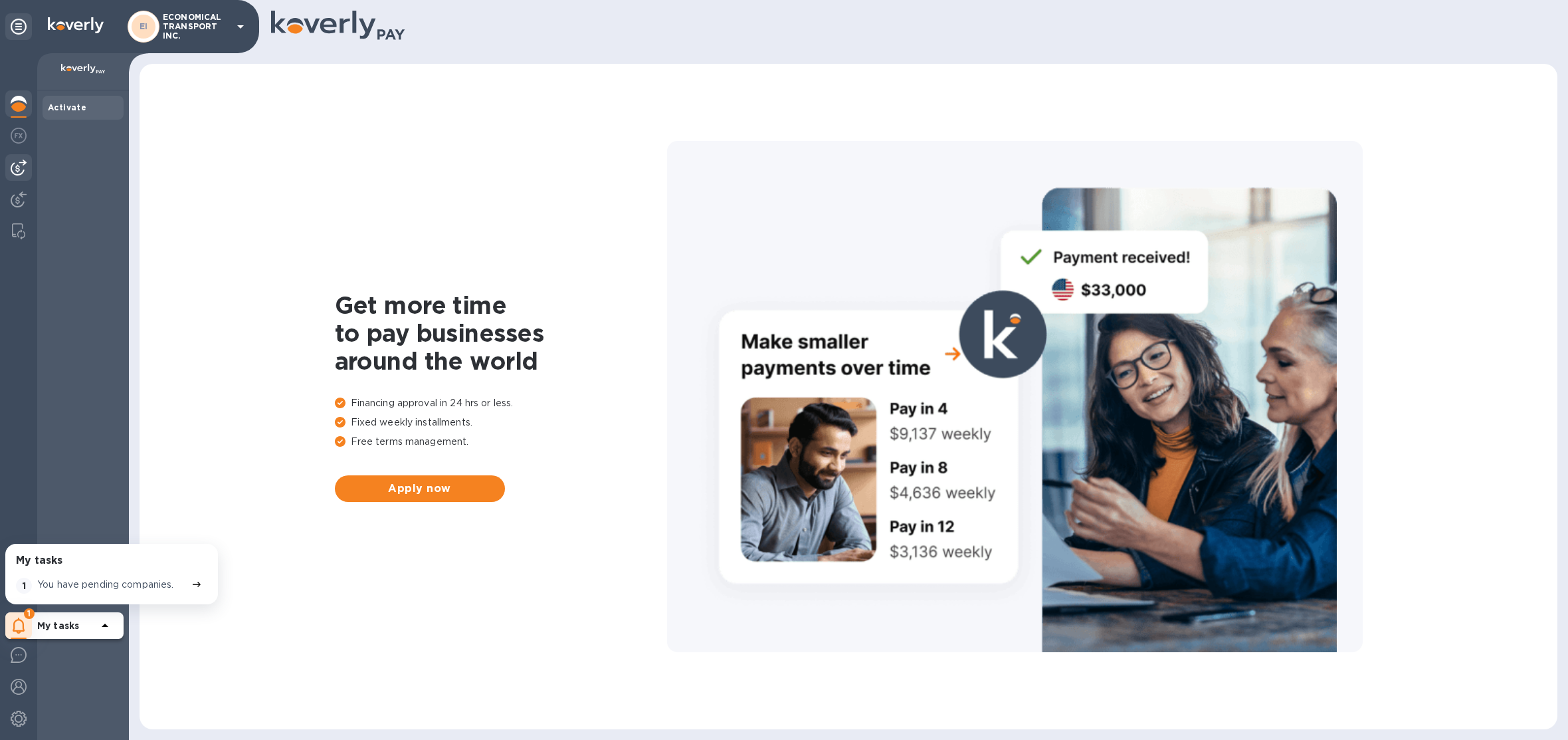
click at [30, 167] on div at bounding box center [18, 168] width 26 height 26
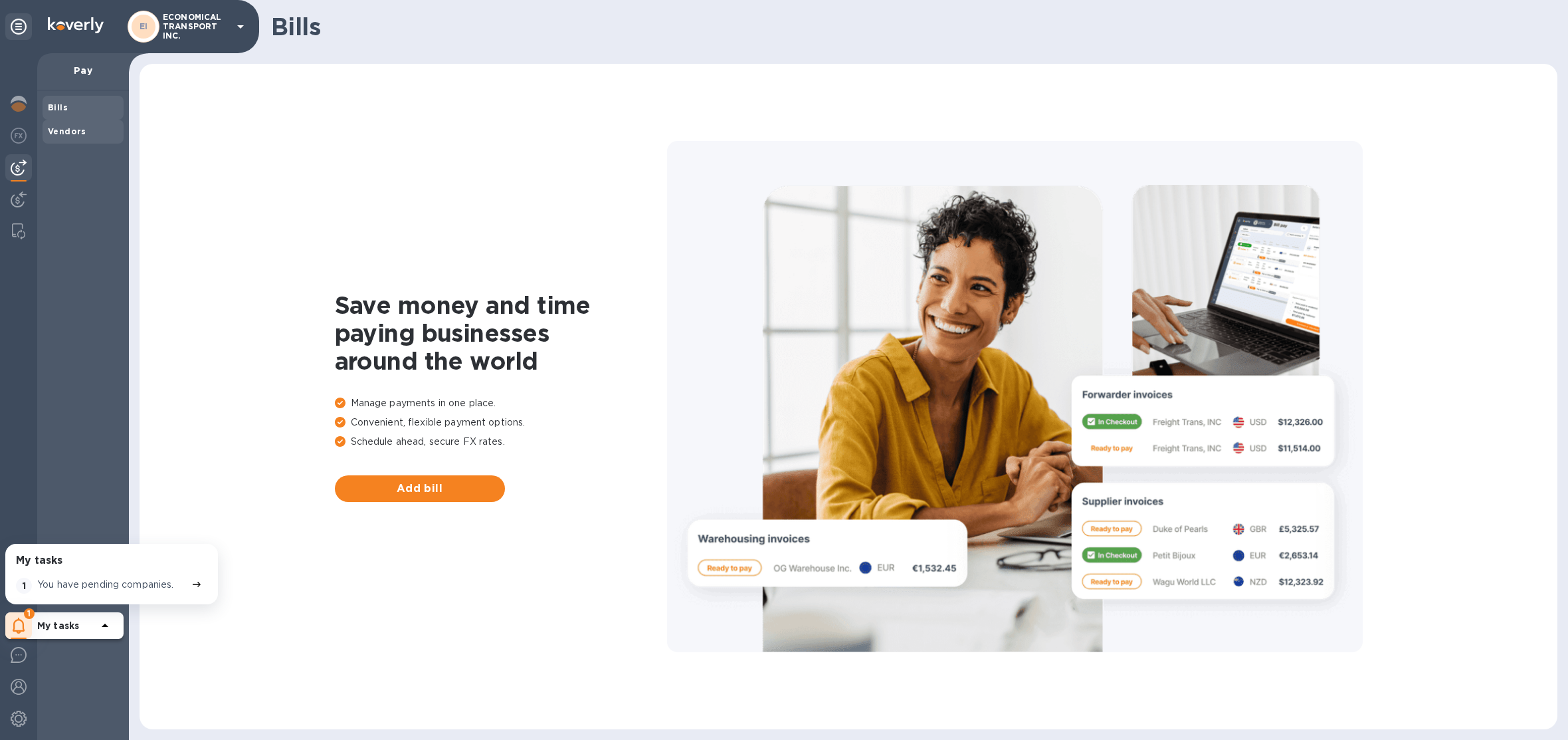
click at [99, 127] on span "Vendors" at bounding box center [83, 131] width 71 height 13
click at [25, 199] on img at bounding box center [18, 199] width 16 height 16
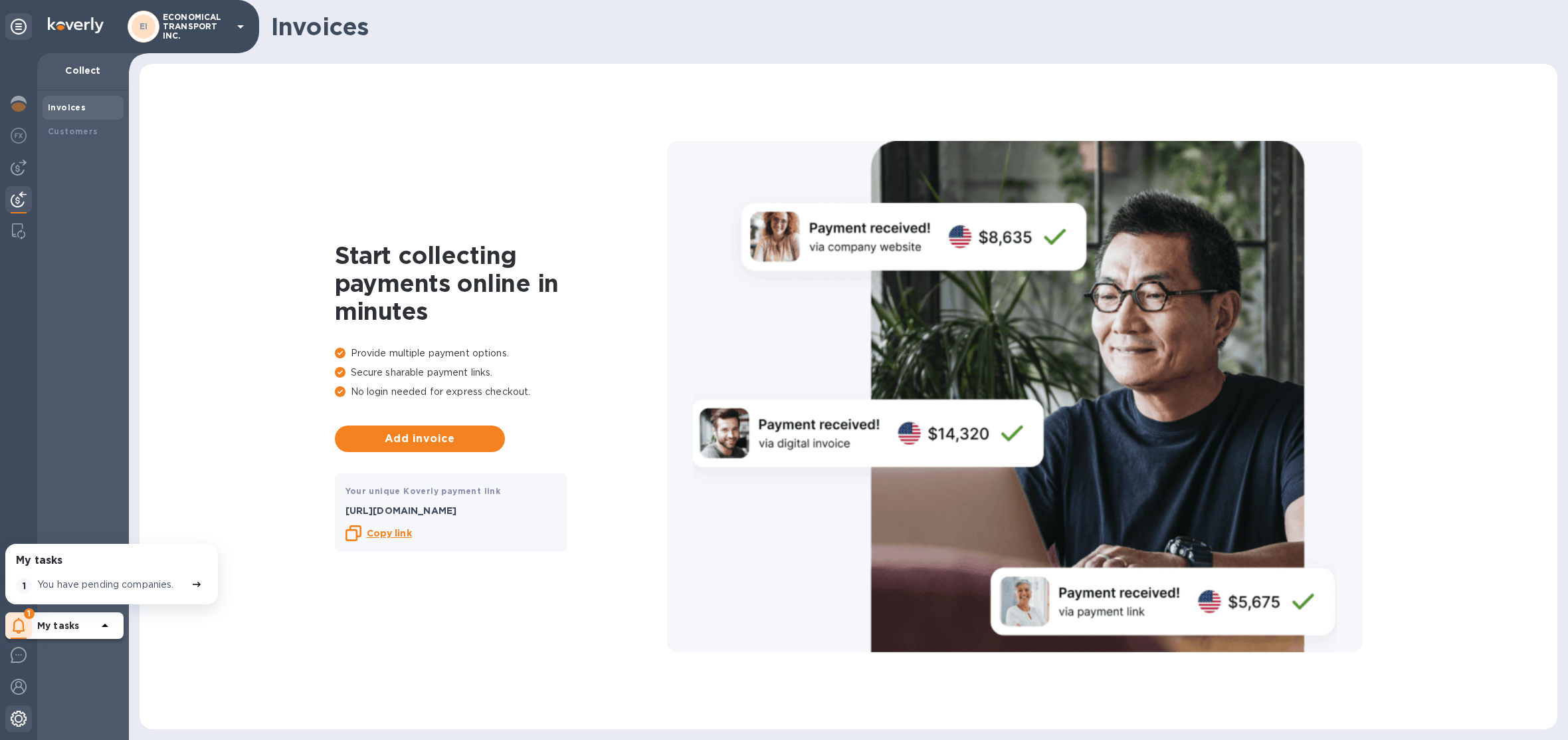
click at [15, 720] on img at bounding box center [18, 718] width 16 height 16
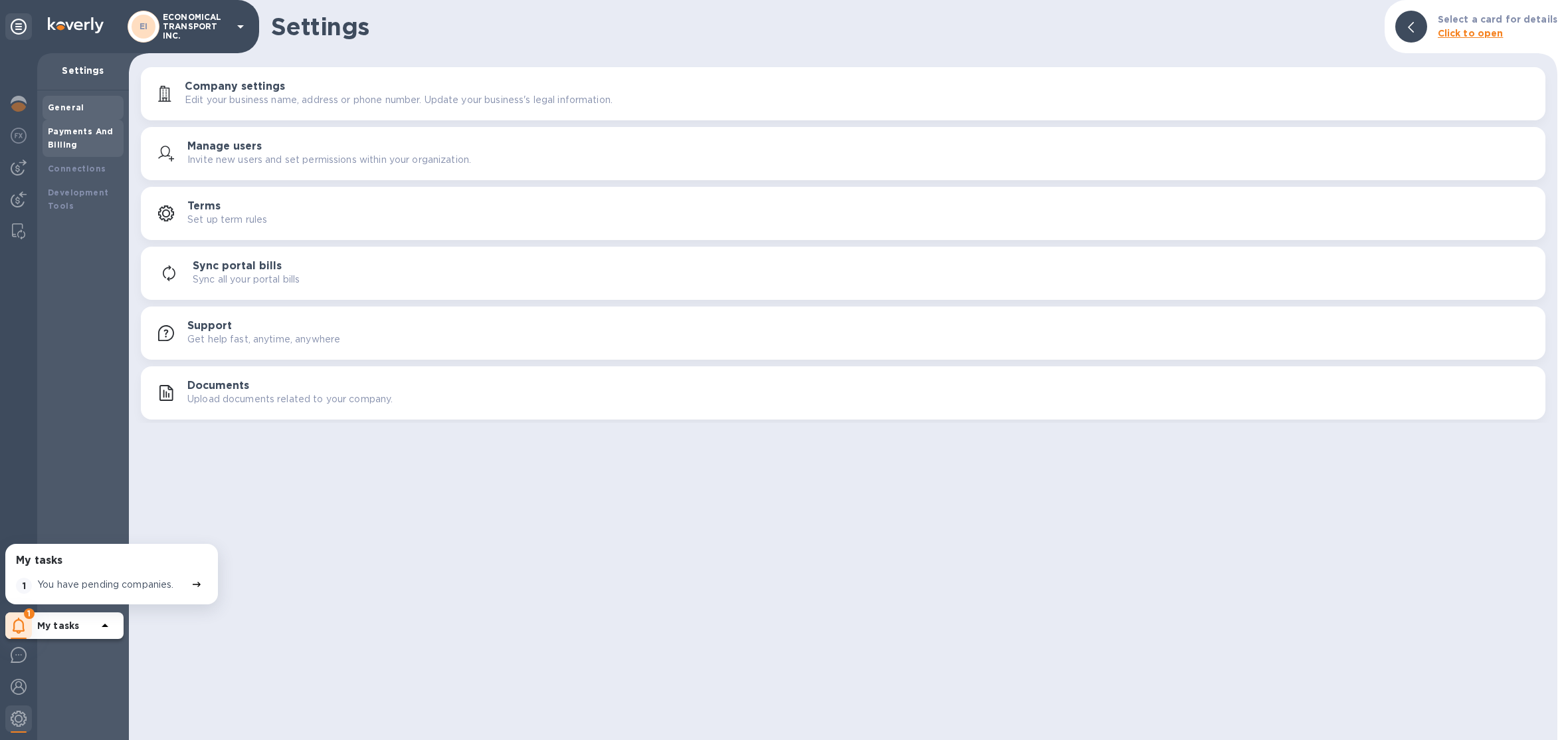
click at [86, 124] on div "Payments And Billing" at bounding box center [83, 138] width 81 height 38
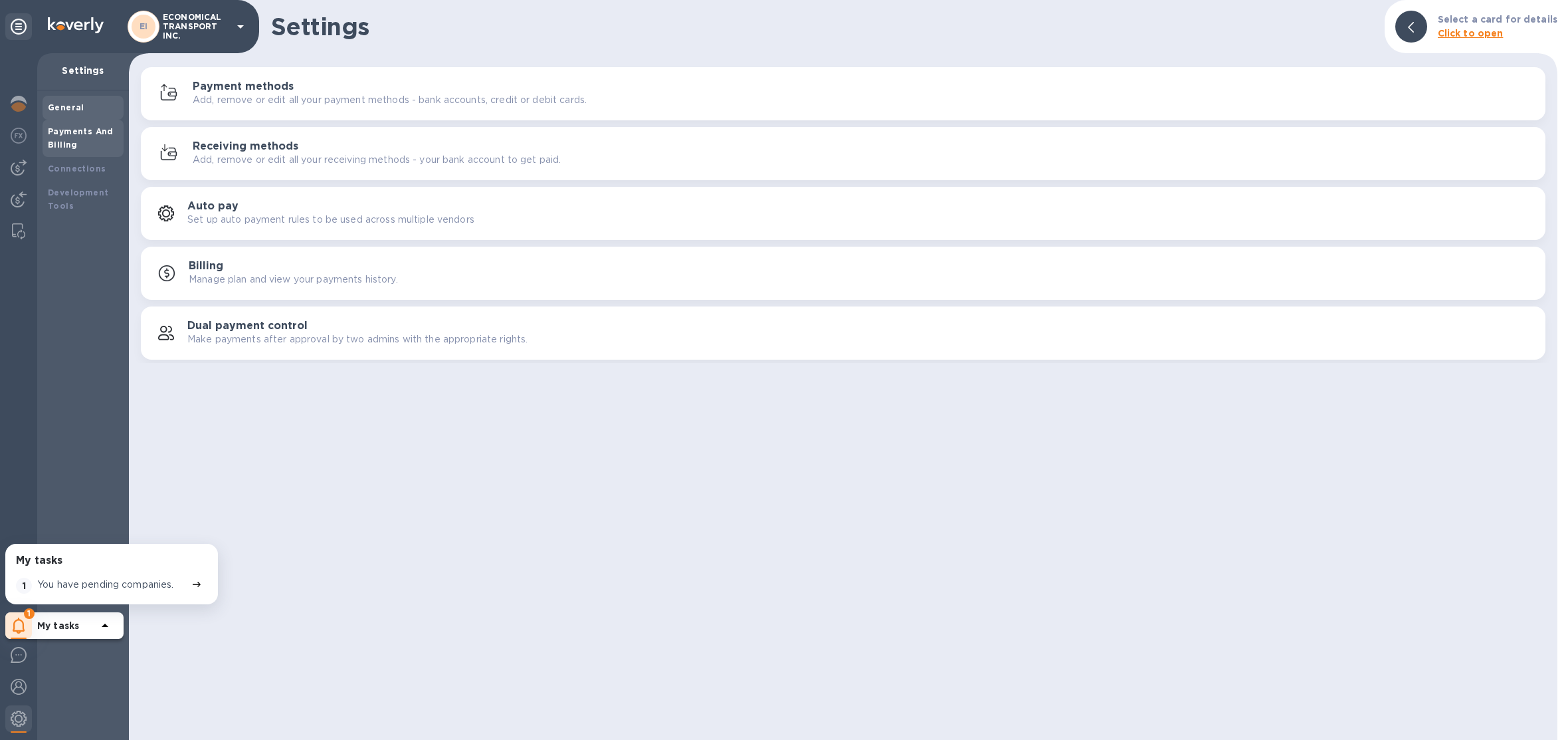
click at [208, 90] on h3 "Payment methods" at bounding box center [243, 86] width 101 height 12
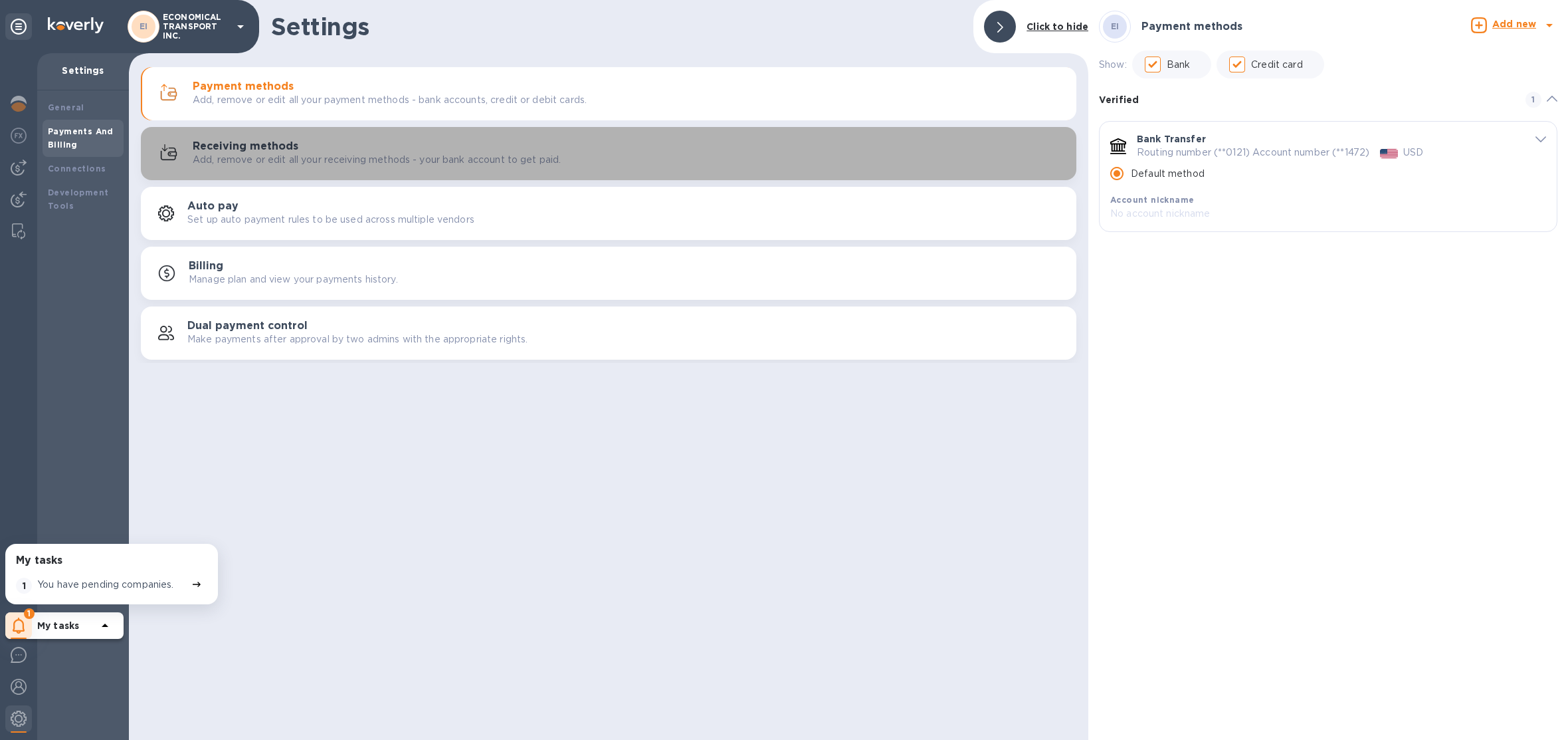
click at [402, 140] on div "Receiving methods Add, remove or edit all your receiving methods - your bank ac…" at bounding box center [629, 154] width 873 height 26
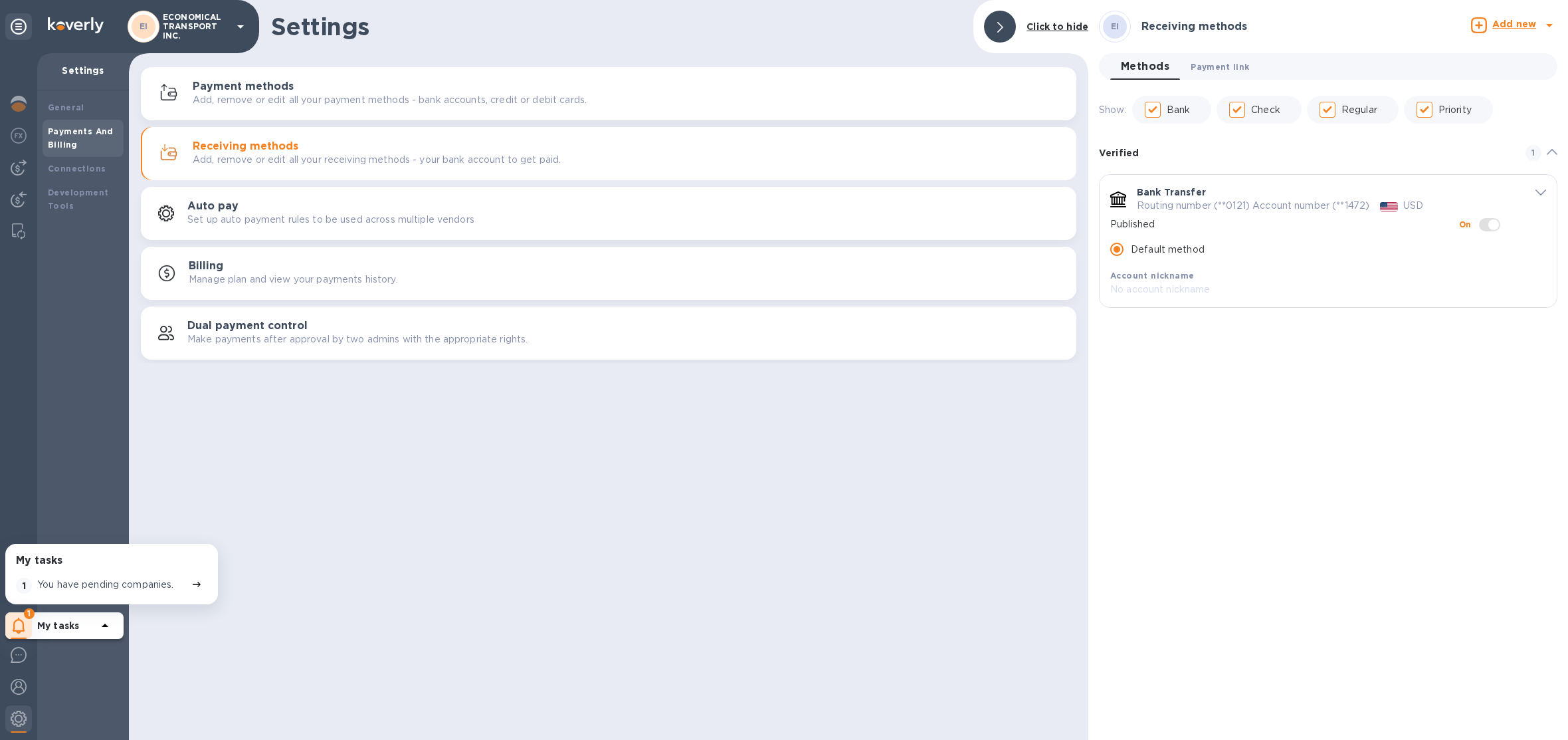
click at [1214, 65] on span "Payment link 0" at bounding box center [1220, 67] width 58 height 14
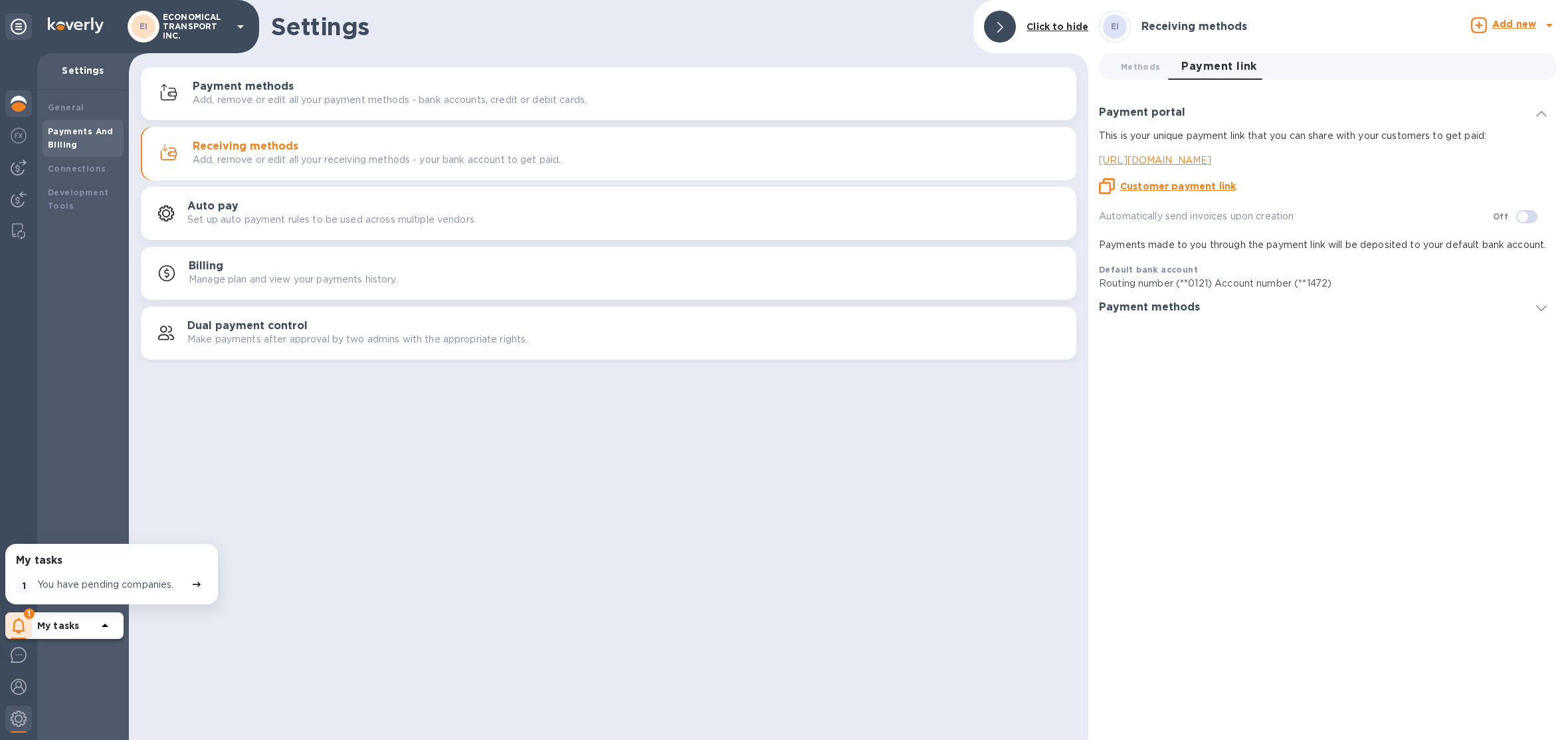
click at [24, 100] on img at bounding box center [18, 104] width 16 height 16
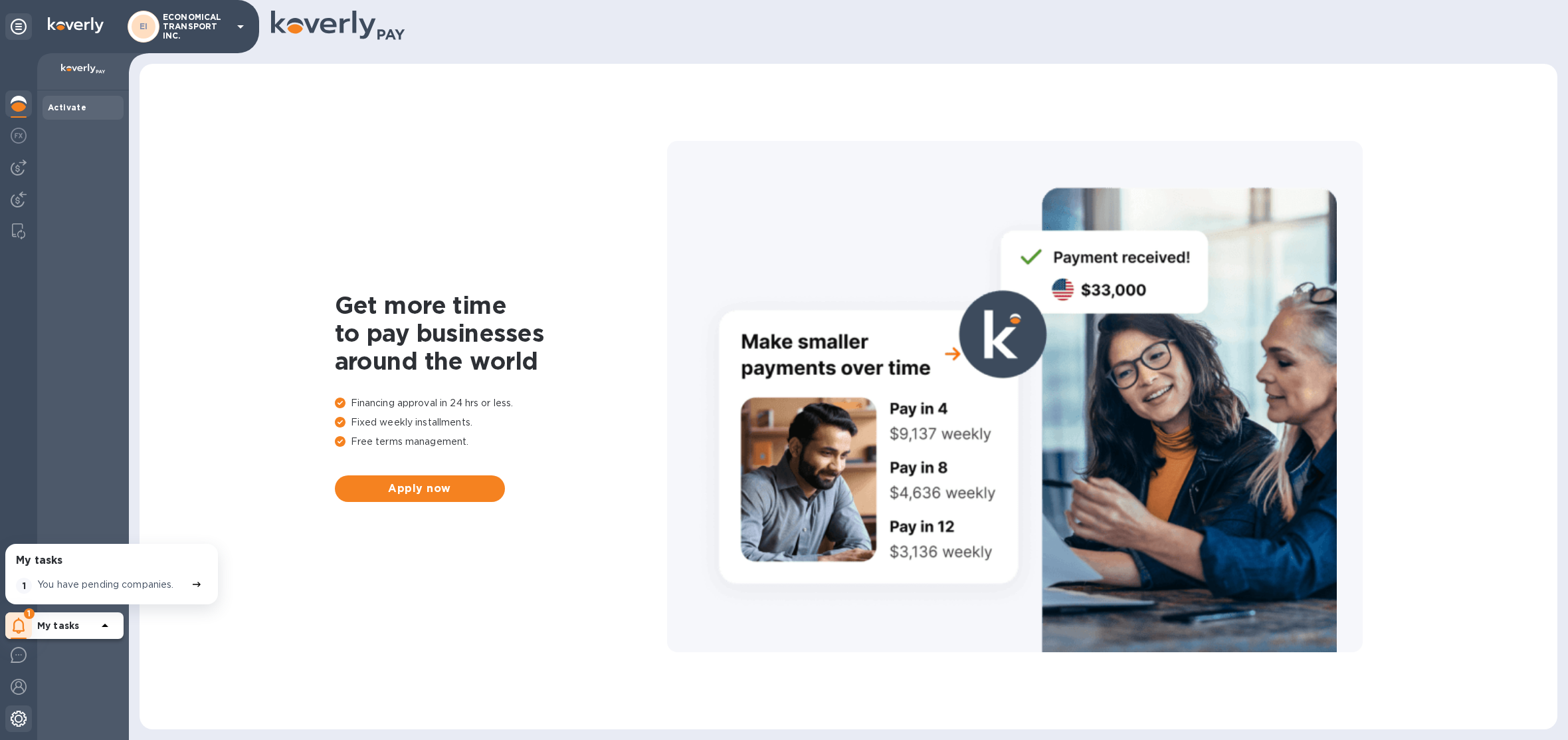
click at [16, 726] on div at bounding box center [18, 720] width 26 height 30
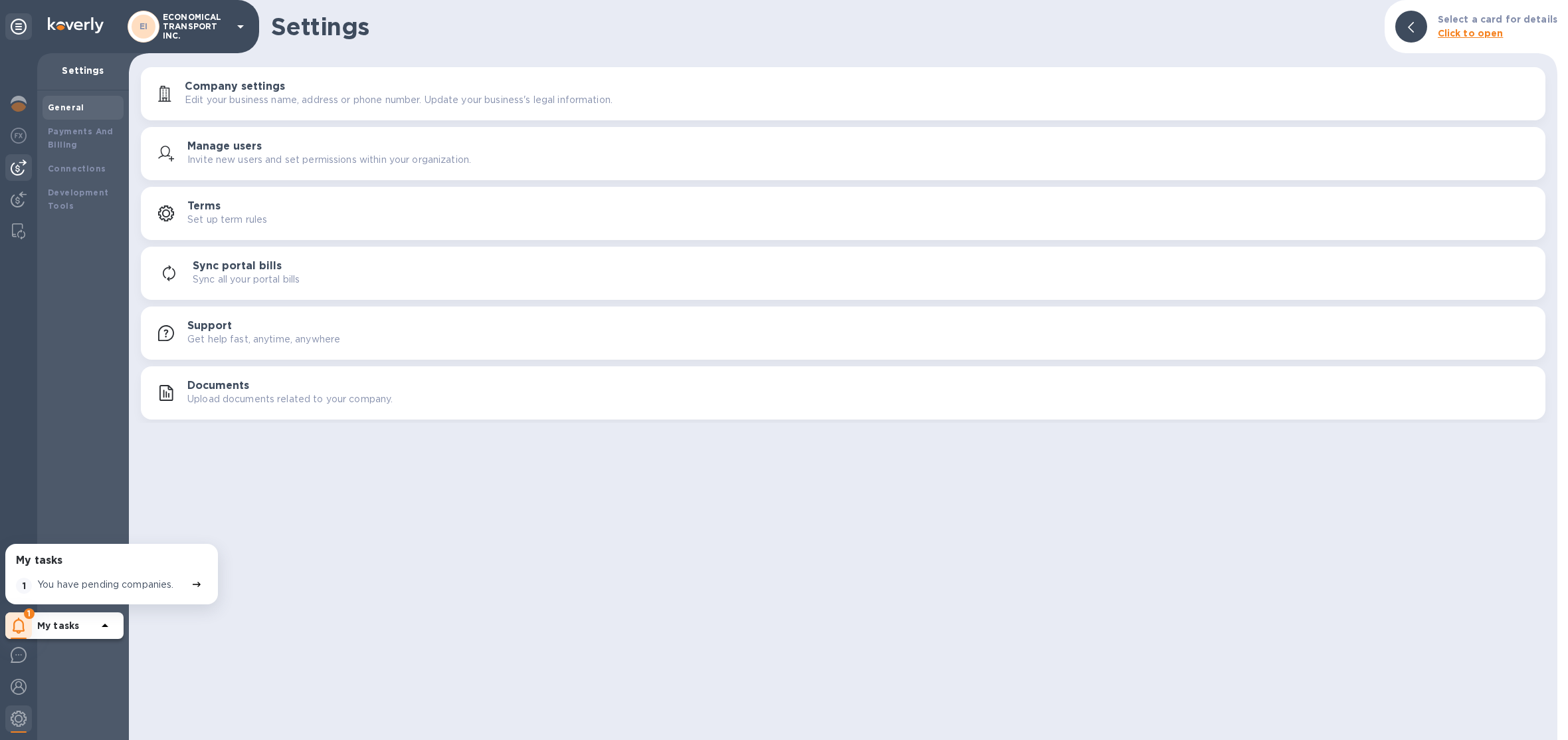
click at [23, 165] on img at bounding box center [18, 168] width 16 height 16
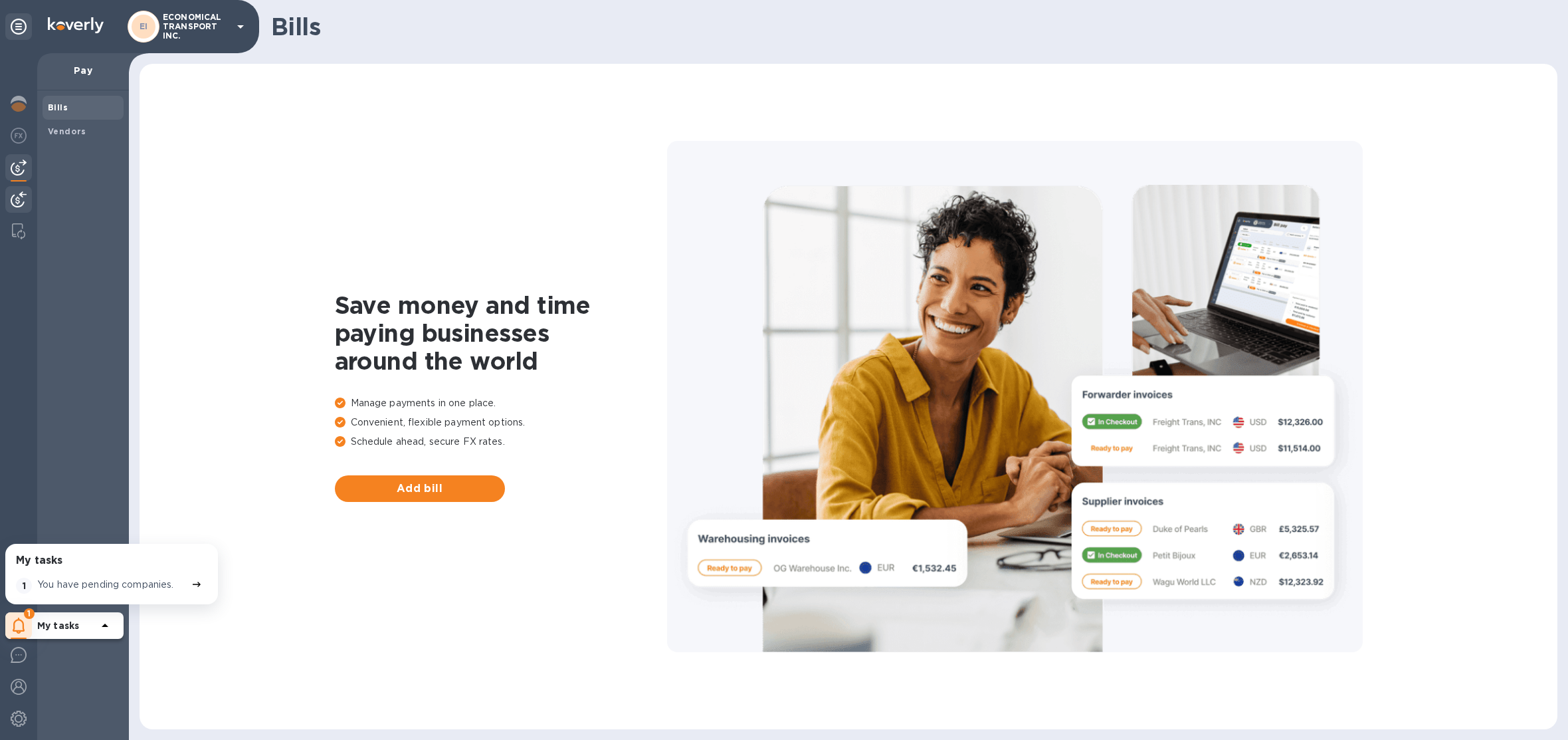
click at [19, 196] on img at bounding box center [18, 199] width 16 height 16
